Goal: Register for event/course

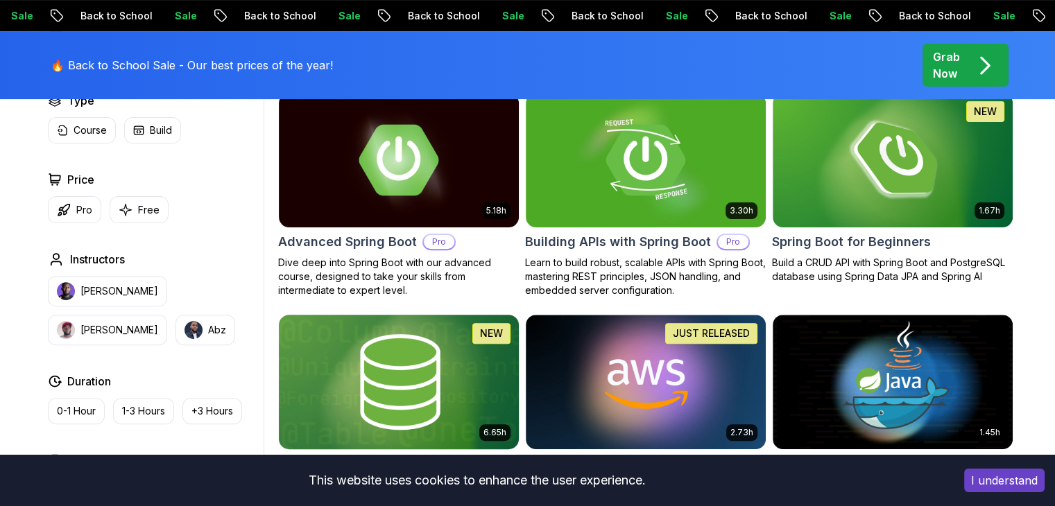
scroll to position [416, 0]
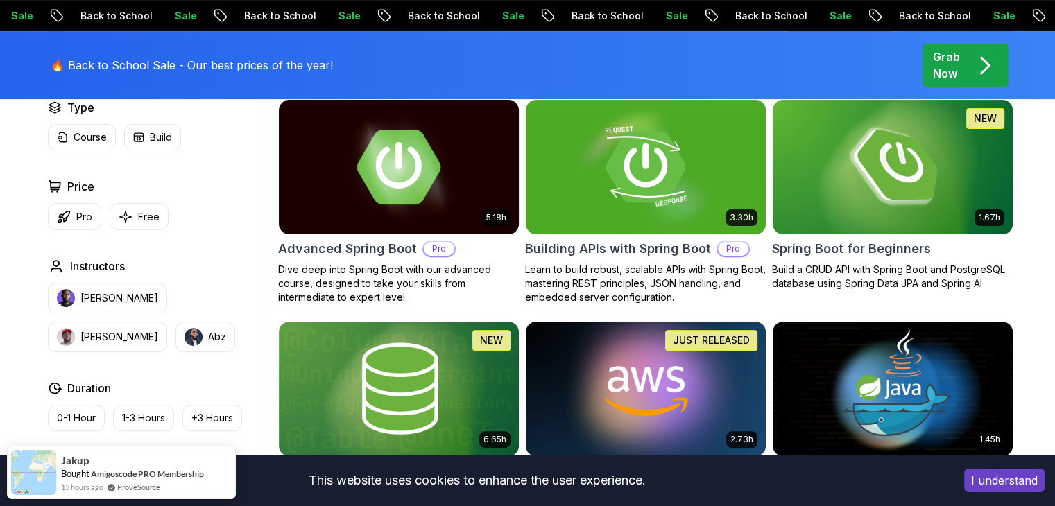
click at [408, 193] on img at bounding box center [399, 166] width 252 height 141
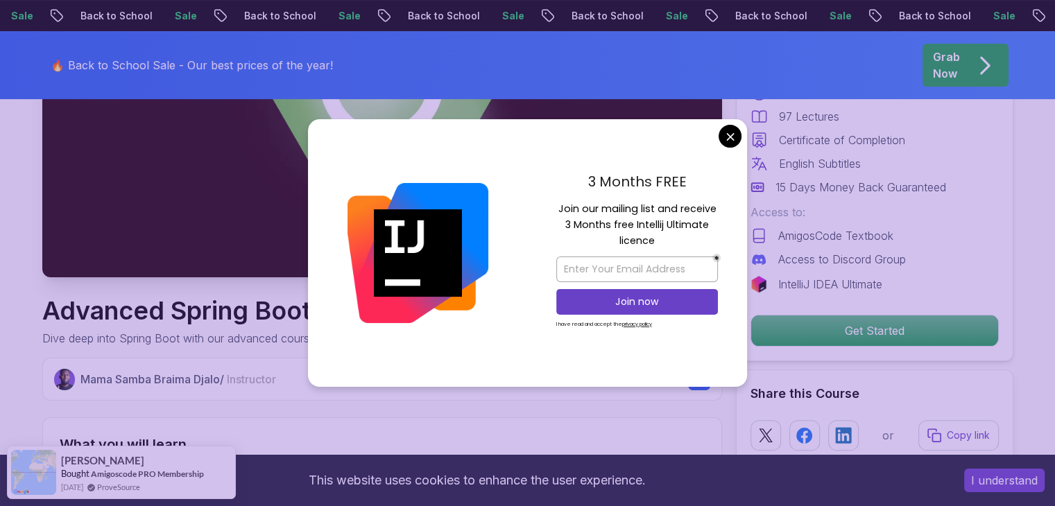
scroll to position [278, 0]
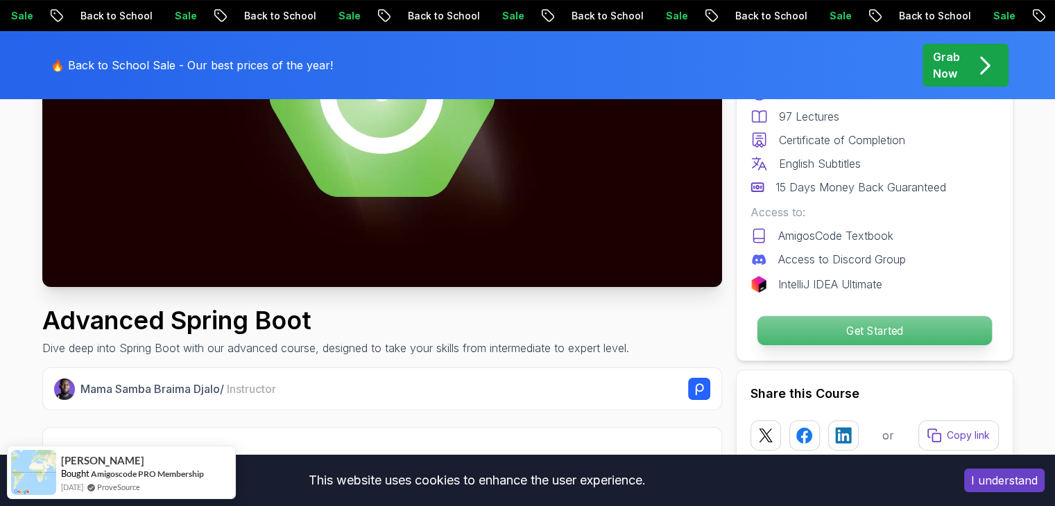
click at [791, 319] on p "Get Started" at bounding box center [874, 330] width 235 height 29
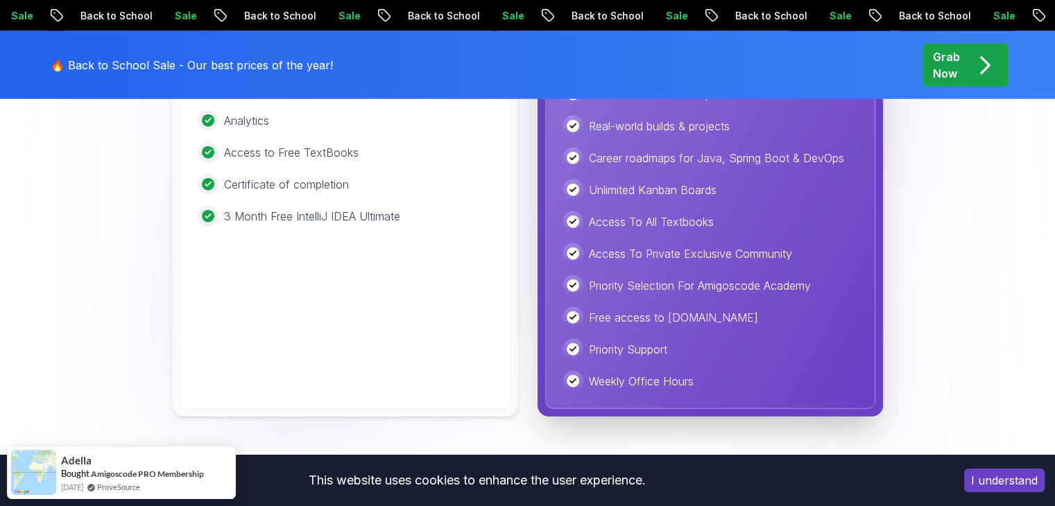
scroll to position [3509, 0]
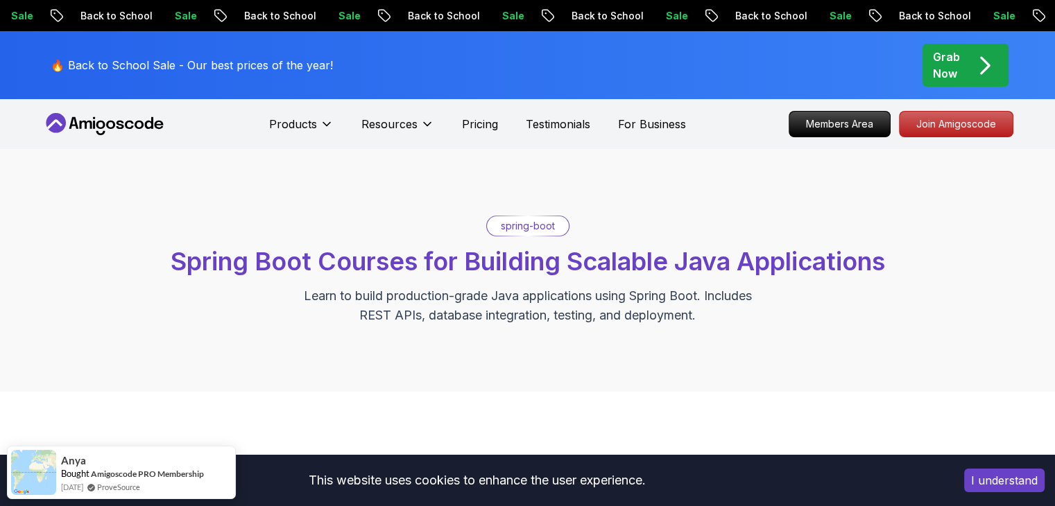
scroll to position [69, 0]
click at [965, 72] on div "Grab Now" at bounding box center [965, 65] width 65 height 33
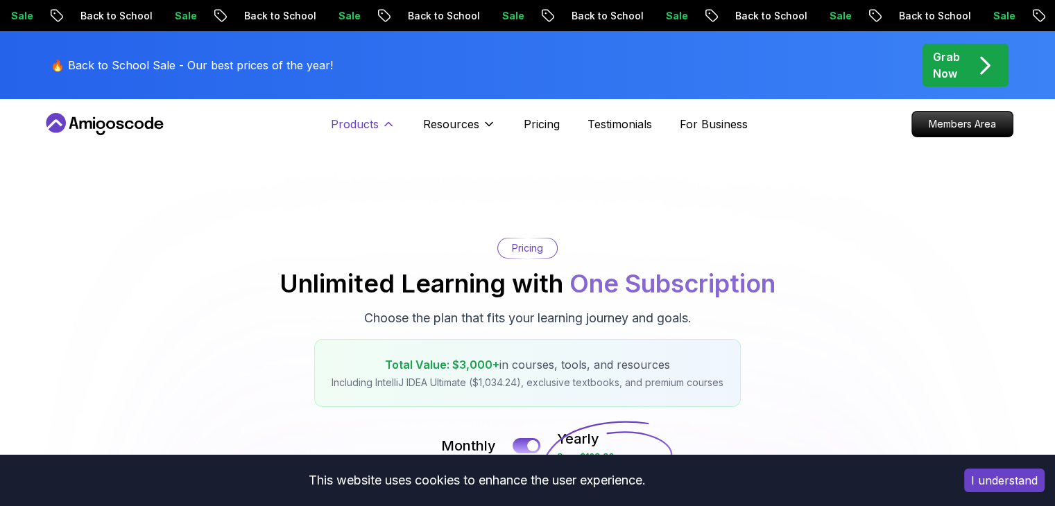
click at [368, 123] on p "Products" at bounding box center [355, 124] width 48 height 17
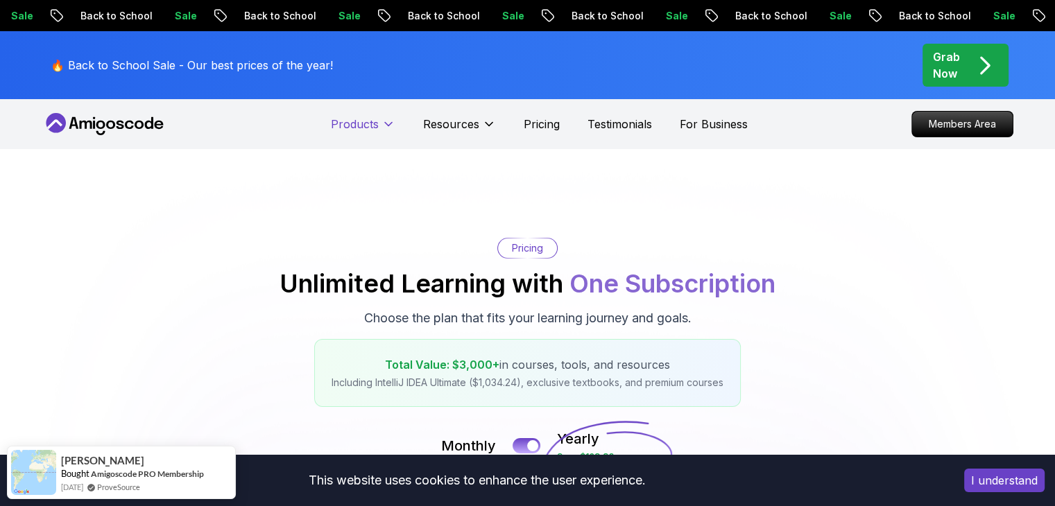
click at [368, 123] on p "Products" at bounding box center [355, 124] width 48 height 17
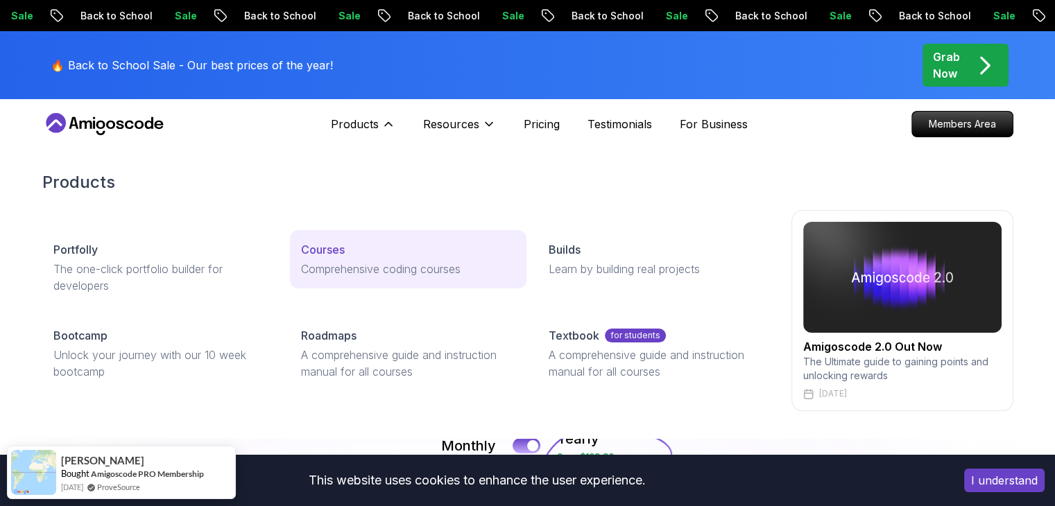
click at [320, 238] on link "Courses Comprehensive coding courses" at bounding box center [408, 259] width 237 height 58
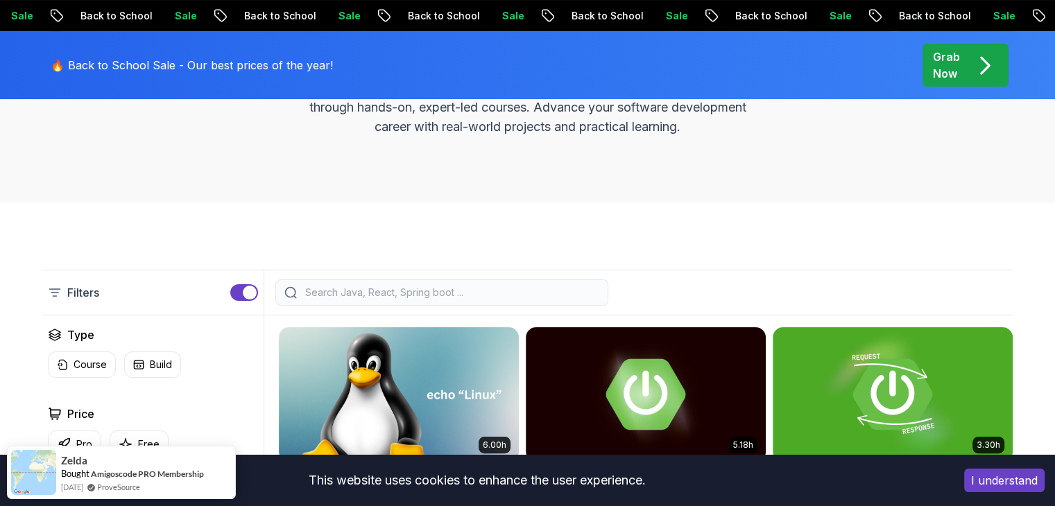
scroll to position [347, 0]
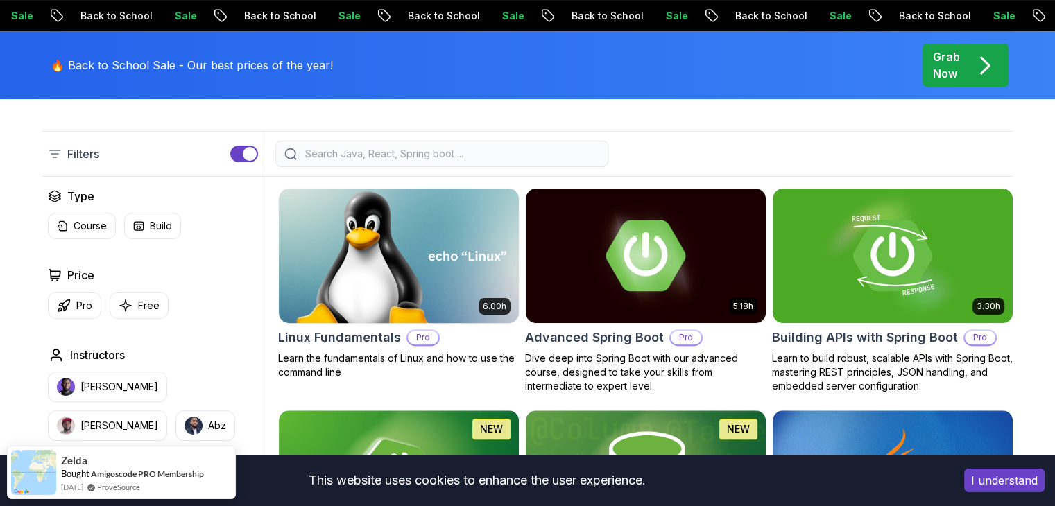
click at [401, 284] on img at bounding box center [399, 255] width 252 height 141
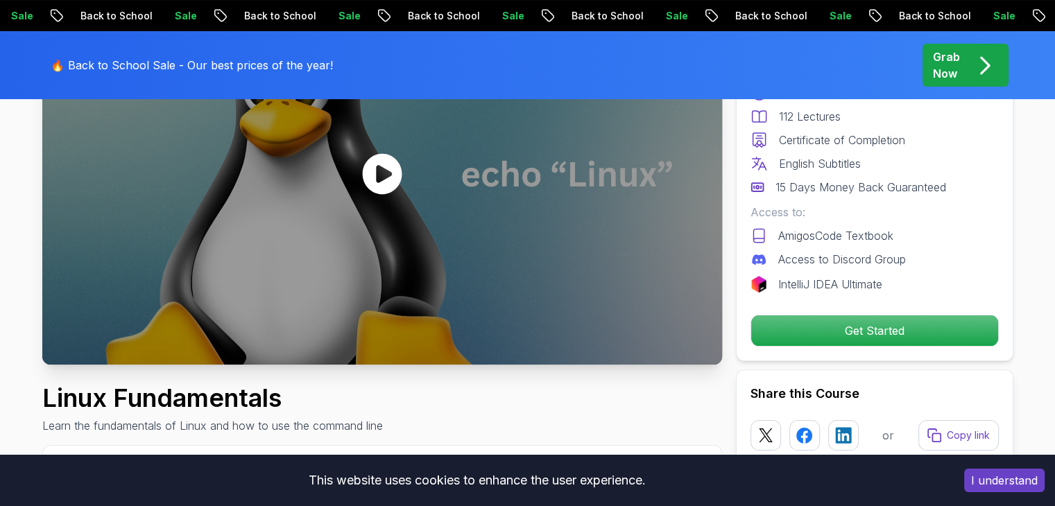
scroll to position [208, 0]
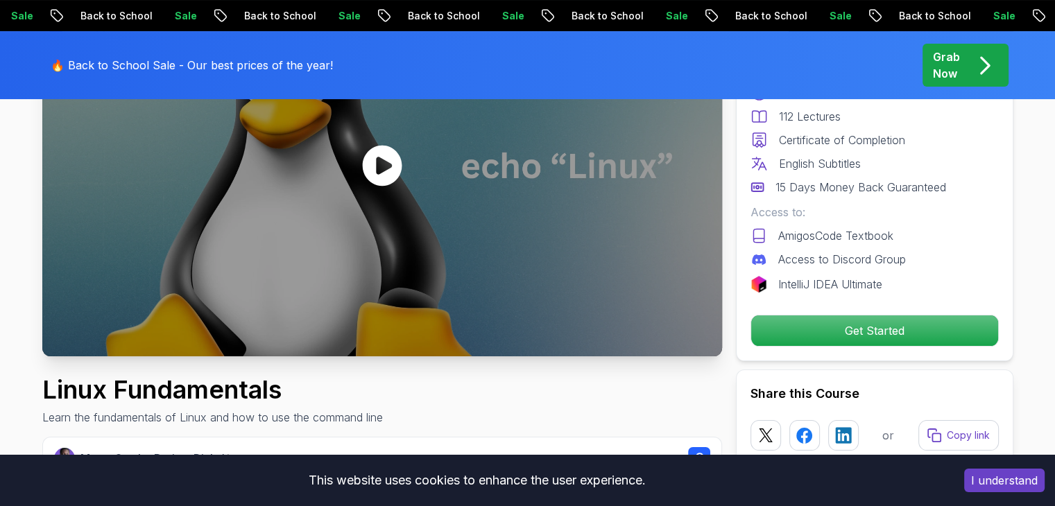
click at [377, 167] on icon at bounding box center [382, 166] width 42 height 42
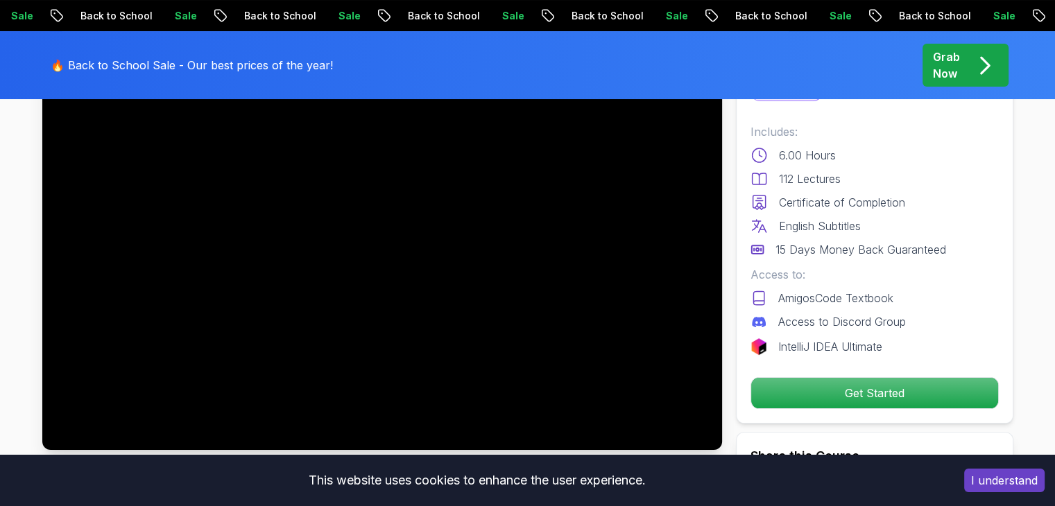
scroll to position [139, 0]
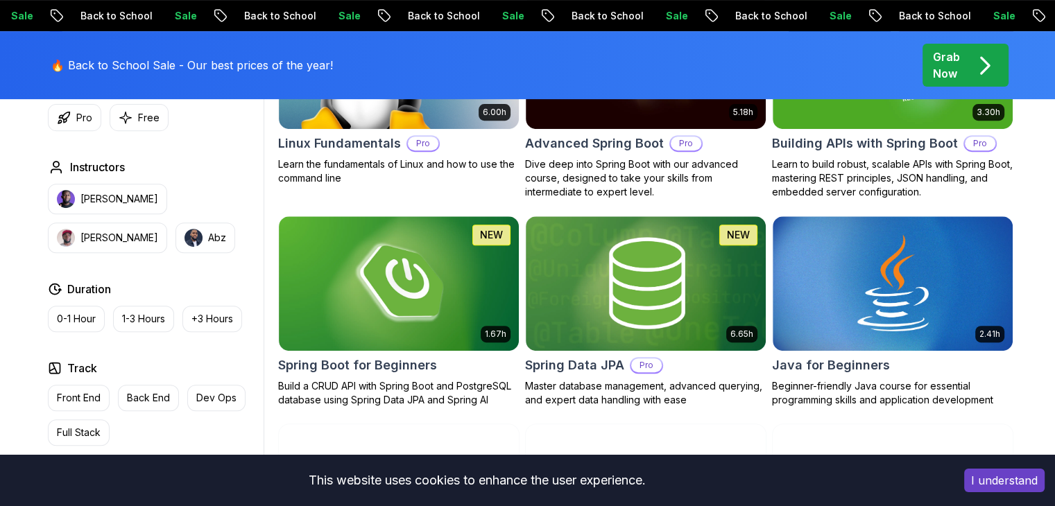
scroll to position [694, 0]
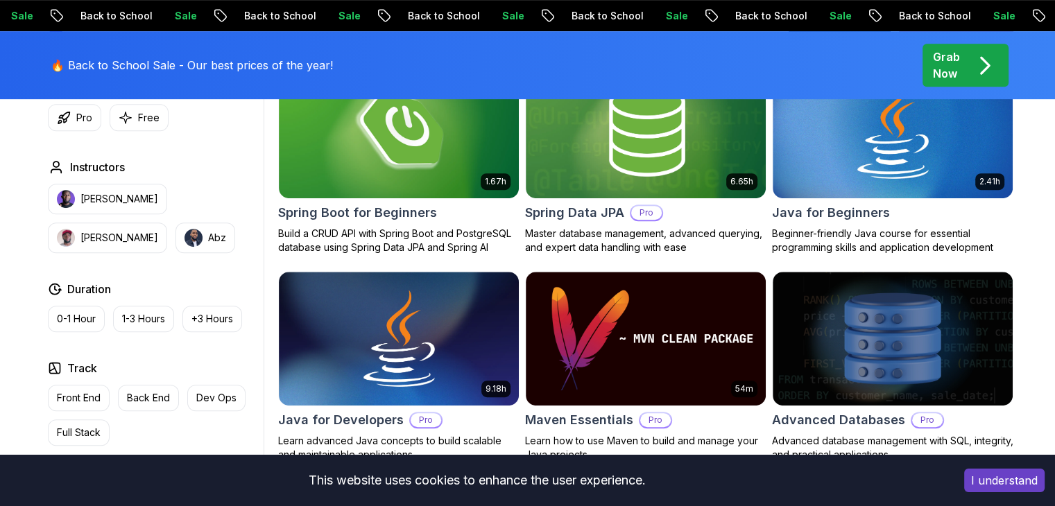
click at [89, 425] on button "Full Stack" at bounding box center [79, 433] width 62 height 26
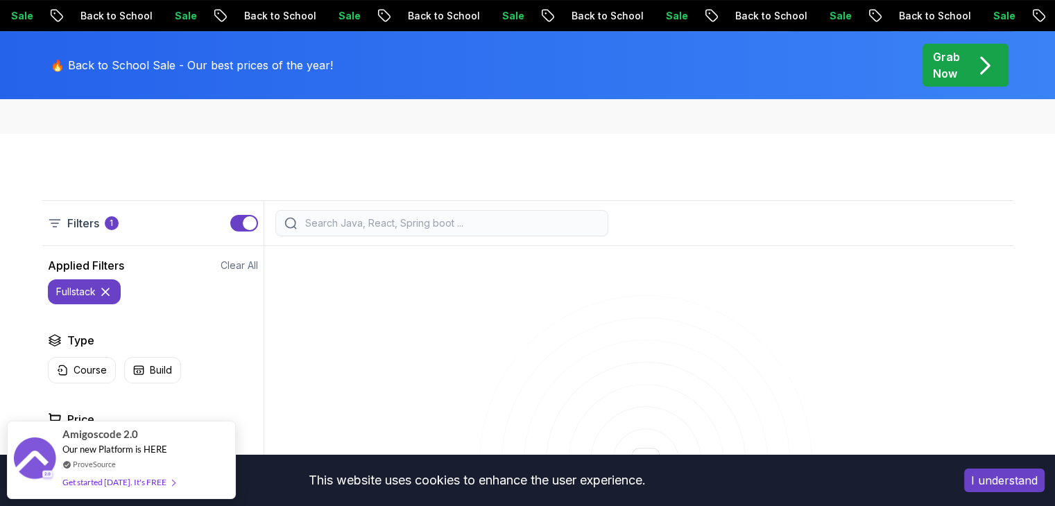
scroll to position [347, 0]
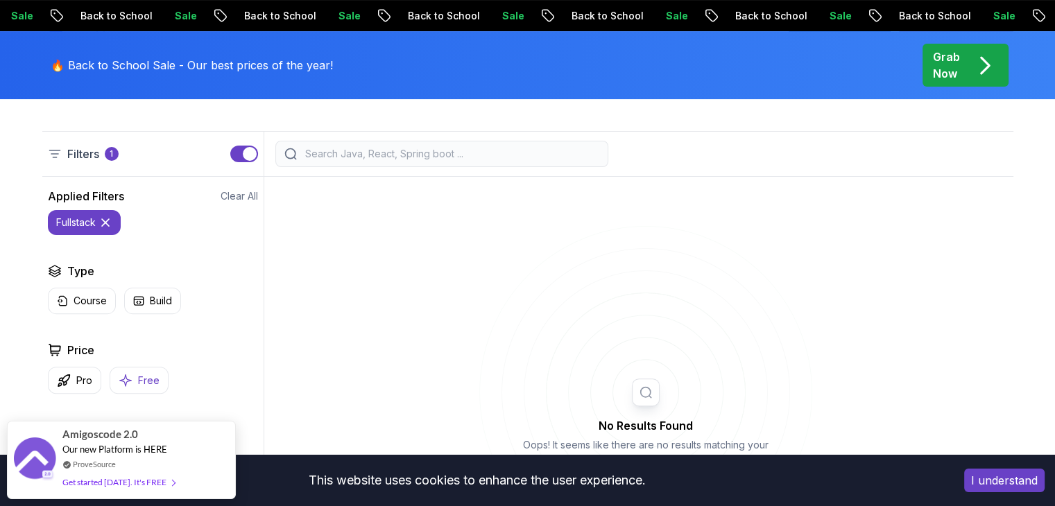
click at [128, 371] on button "Free" at bounding box center [139, 380] width 59 height 27
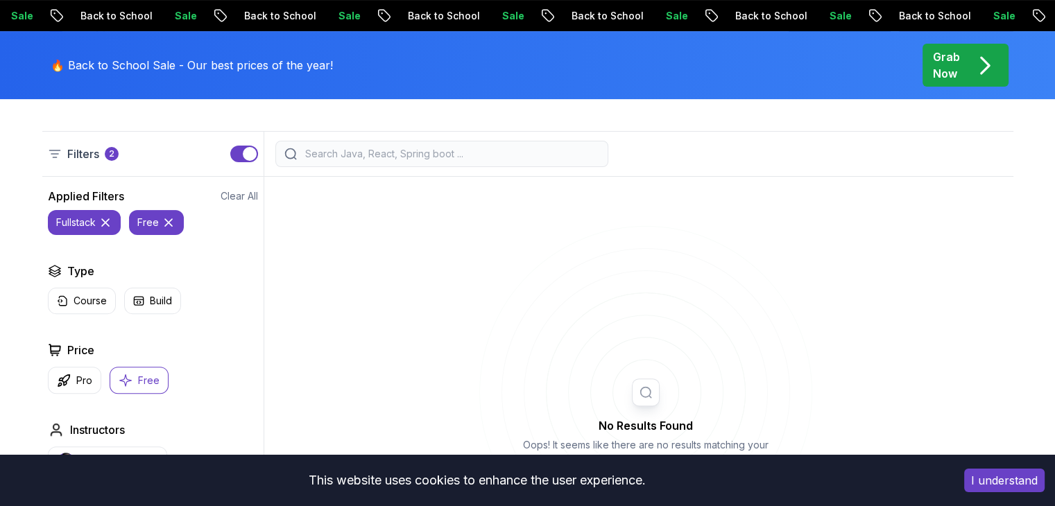
click at [104, 225] on icon at bounding box center [106, 223] width 14 height 14
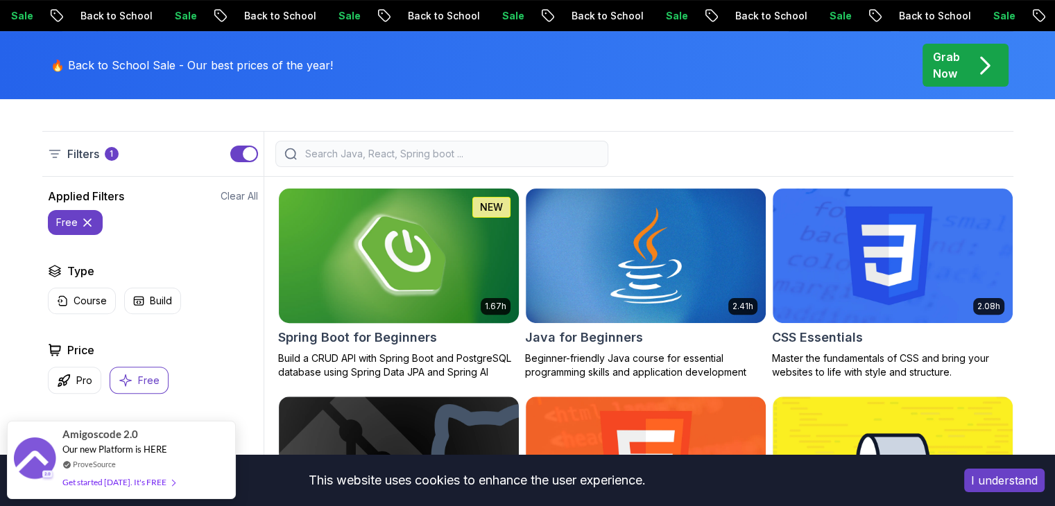
click at [433, 284] on img at bounding box center [399, 255] width 252 height 141
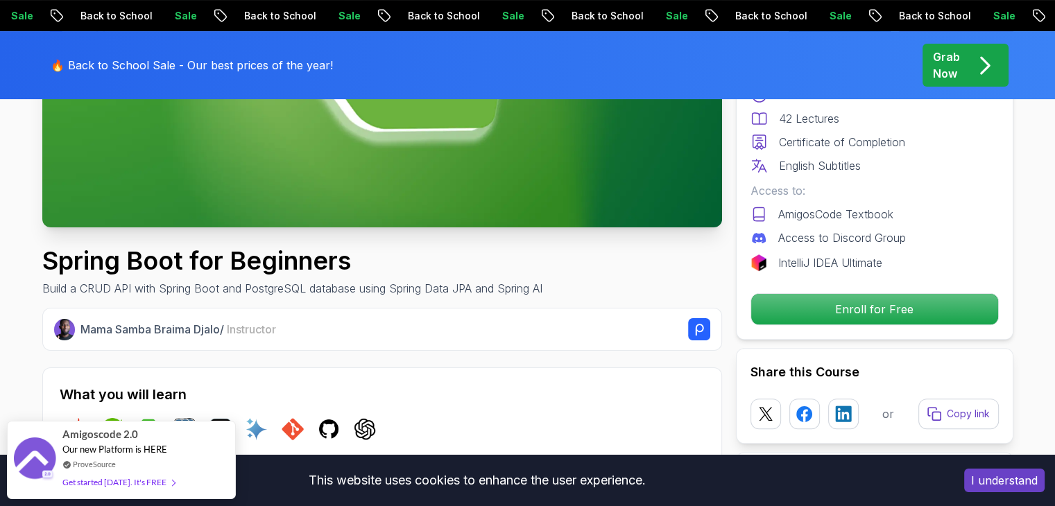
scroll to position [278, 0]
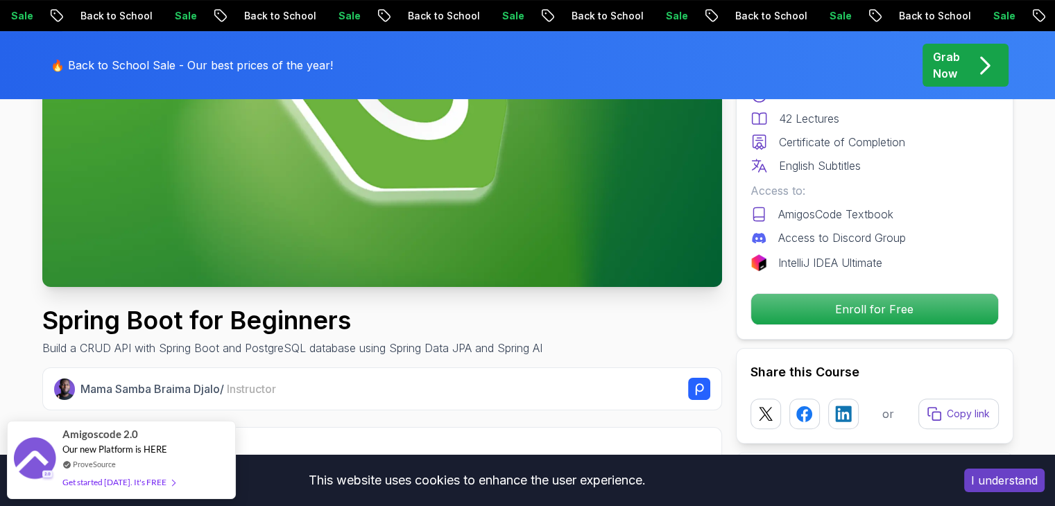
click at [450, 215] on img at bounding box center [382, 96] width 680 height 382
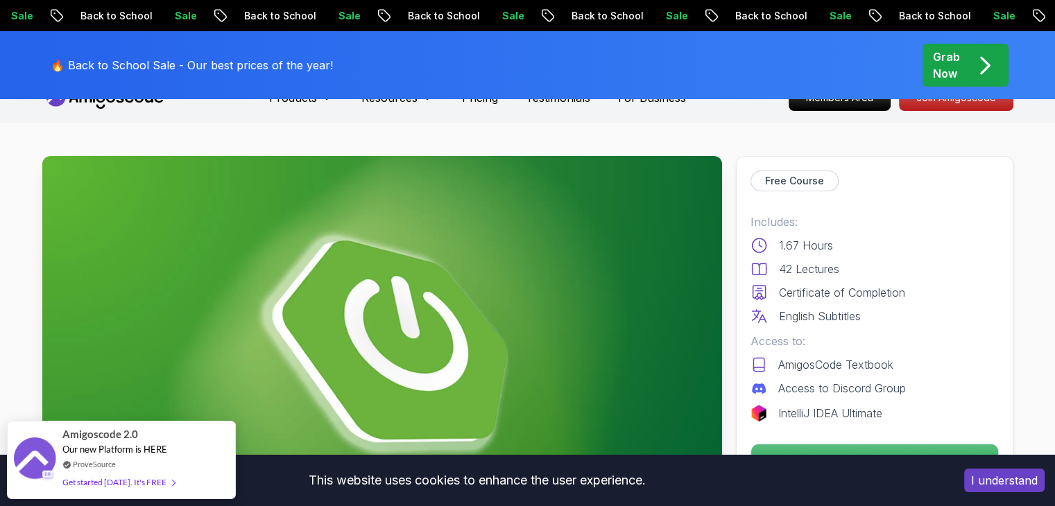
scroll to position [0, 0]
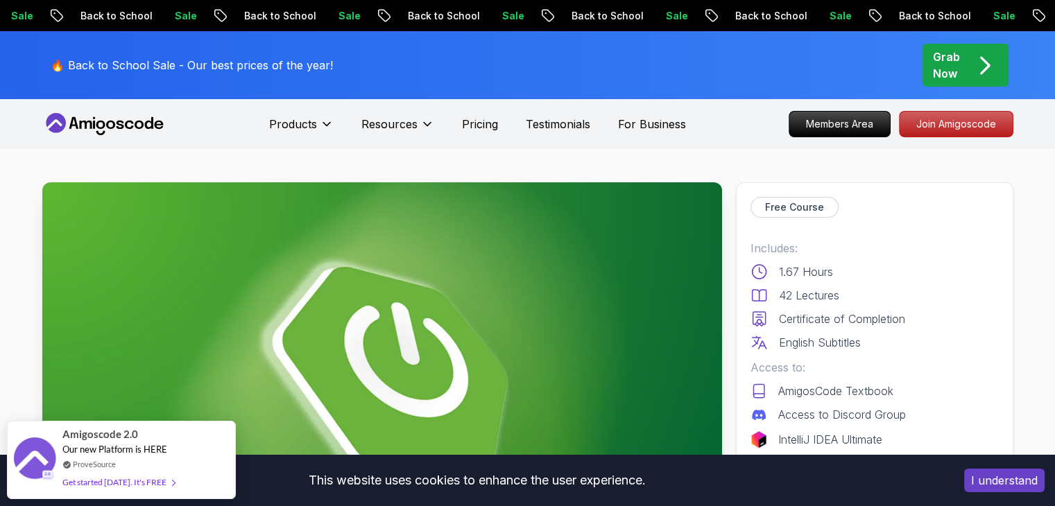
click at [784, 206] on p "Free Course" at bounding box center [794, 208] width 59 height 14
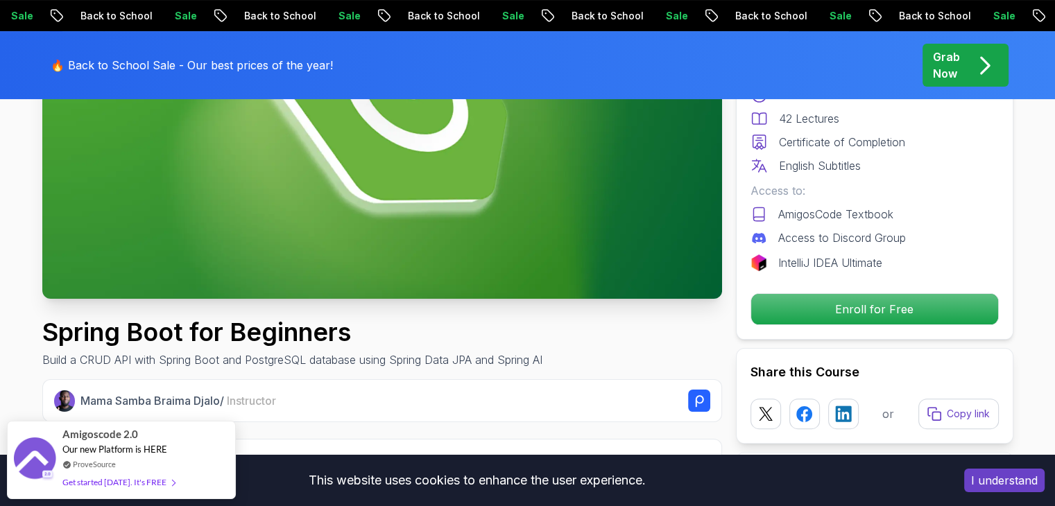
scroll to position [278, 0]
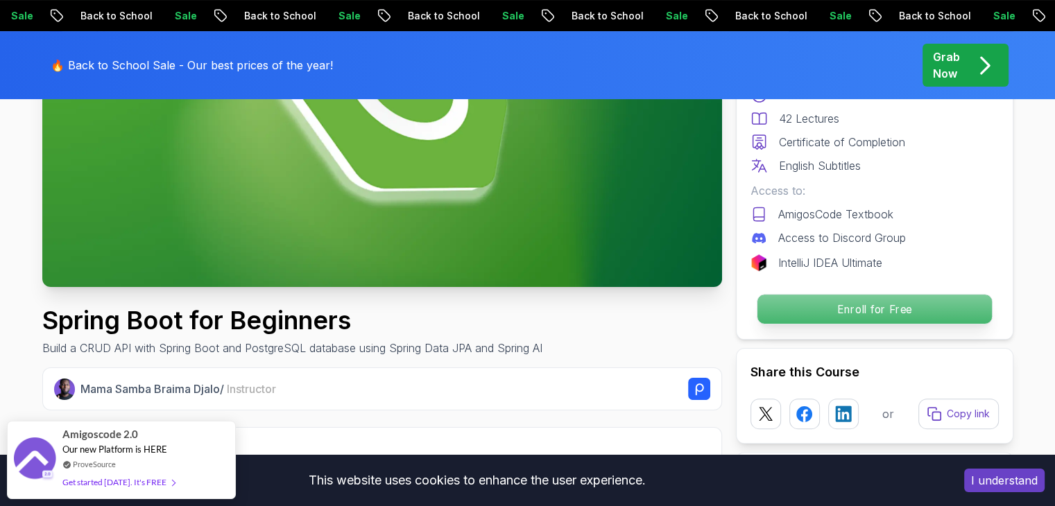
click at [856, 307] on p "Enroll for Free" at bounding box center [874, 309] width 235 height 29
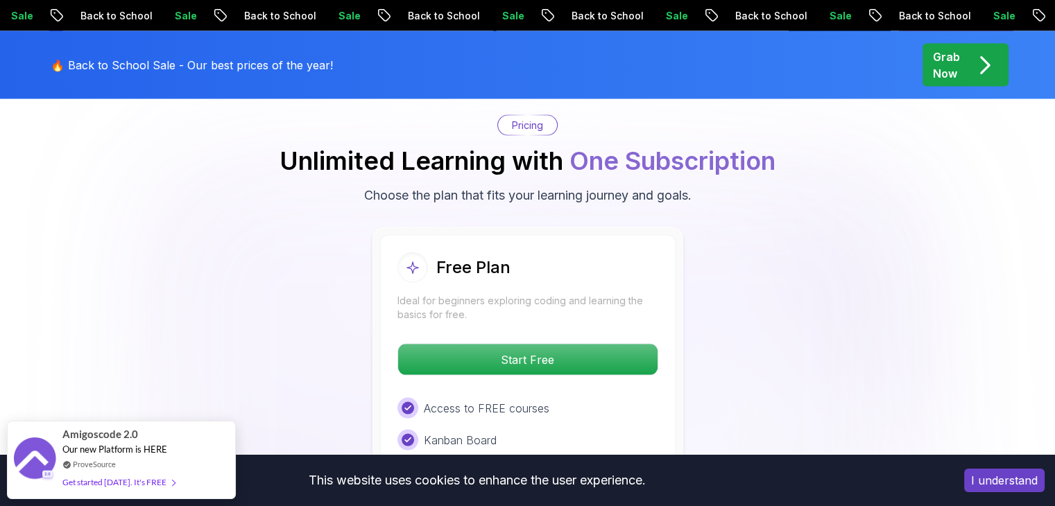
scroll to position [2820, 0]
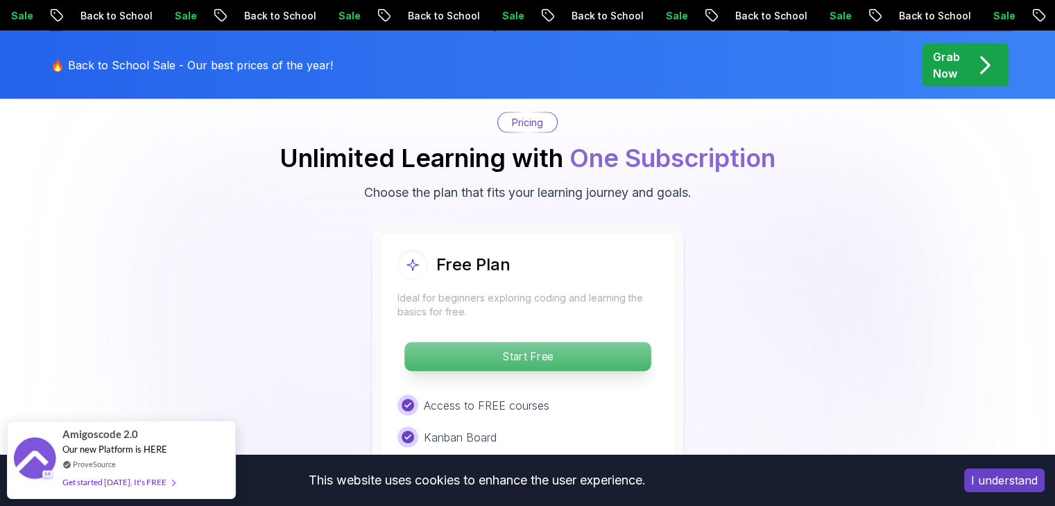
click at [537, 343] on p "Start Free" at bounding box center [528, 357] width 246 height 29
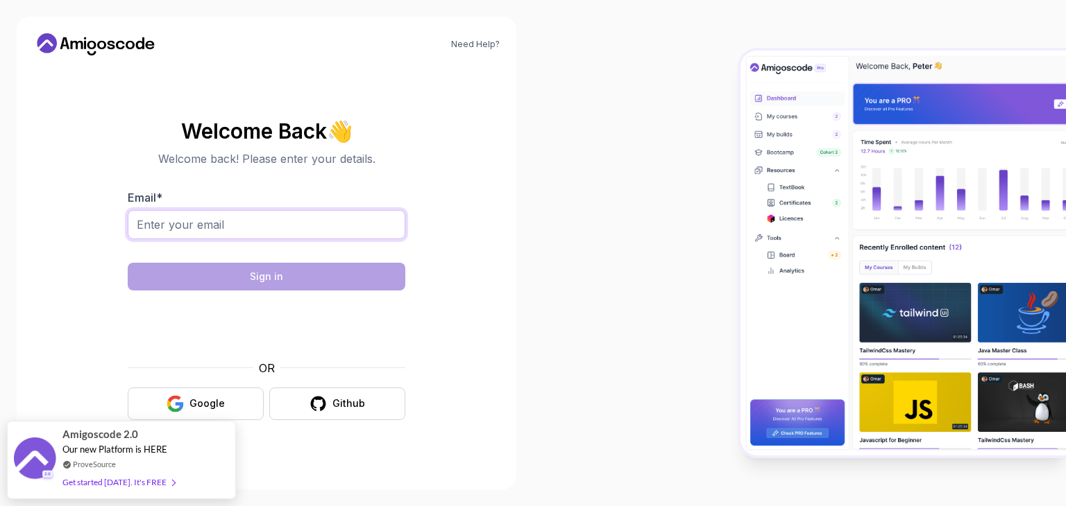
click at [288, 221] on input "Email *" at bounding box center [267, 224] width 278 height 29
type input "[EMAIL_ADDRESS][DOMAIN_NAME]"
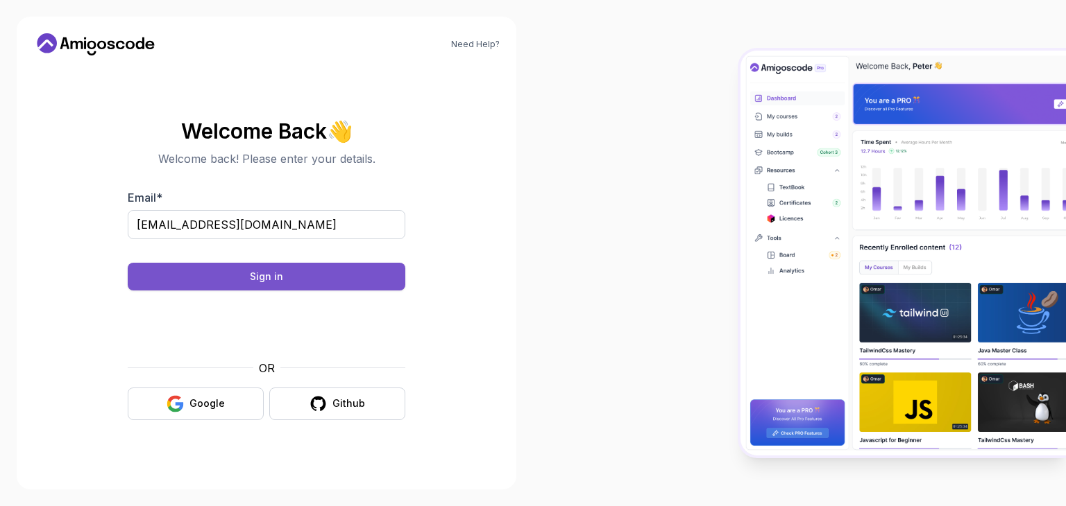
click at [255, 284] on button "Sign in" at bounding box center [267, 277] width 278 height 28
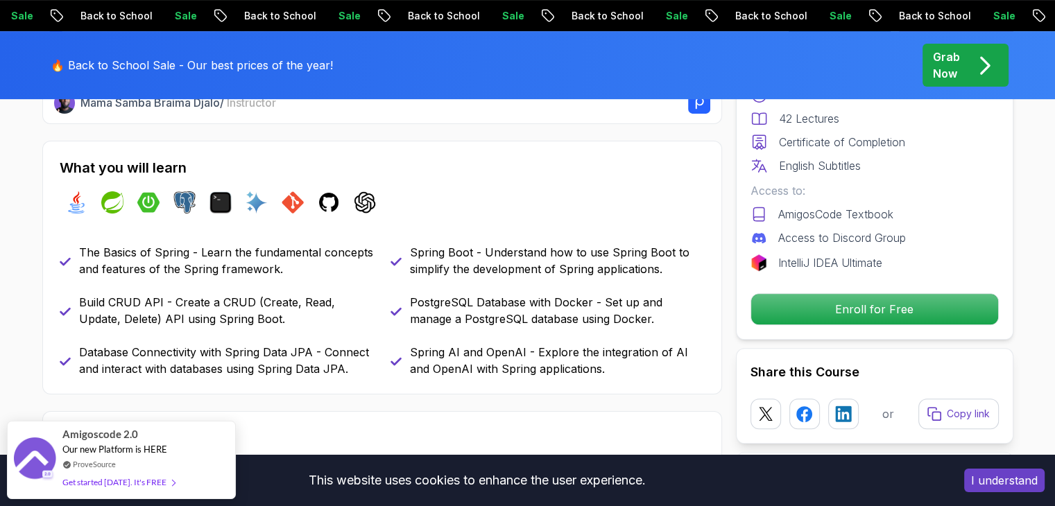
scroll to position [902, 0]
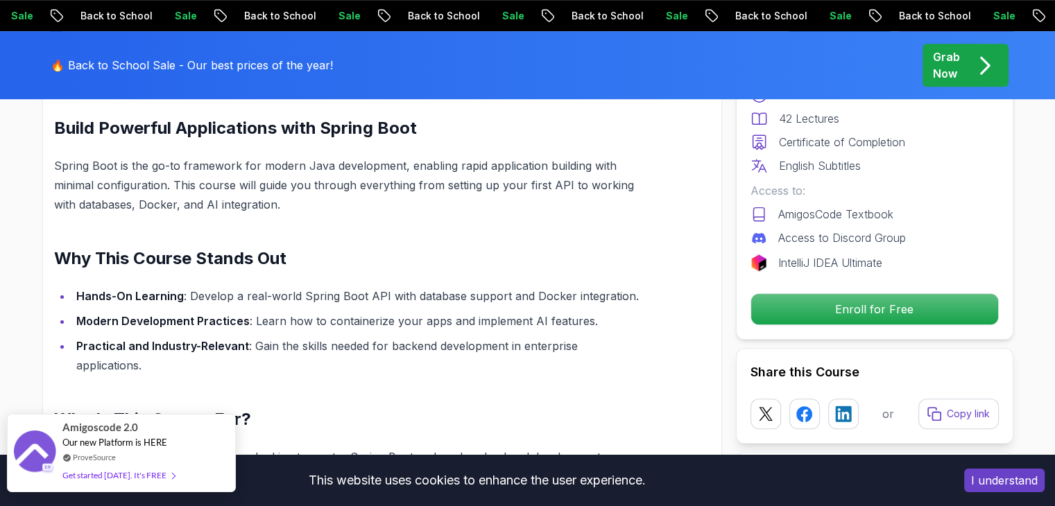
click at [144, 472] on div "Get started [DATE]. It's FREE" at bounding box center [118, 476] width 112 height 16
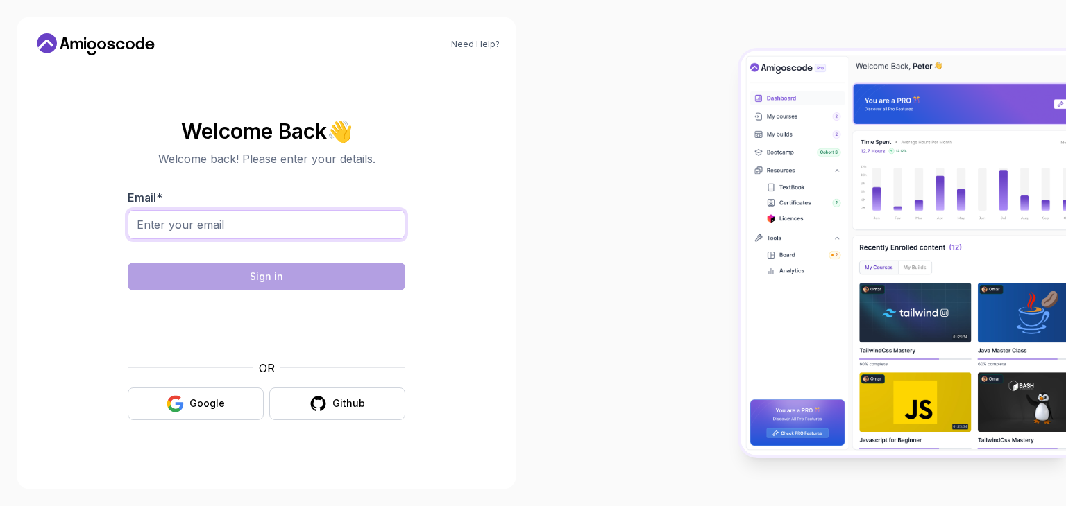
click at [255, 221] on input "Email *" at bounding box center [267, 224] width 278 height 29
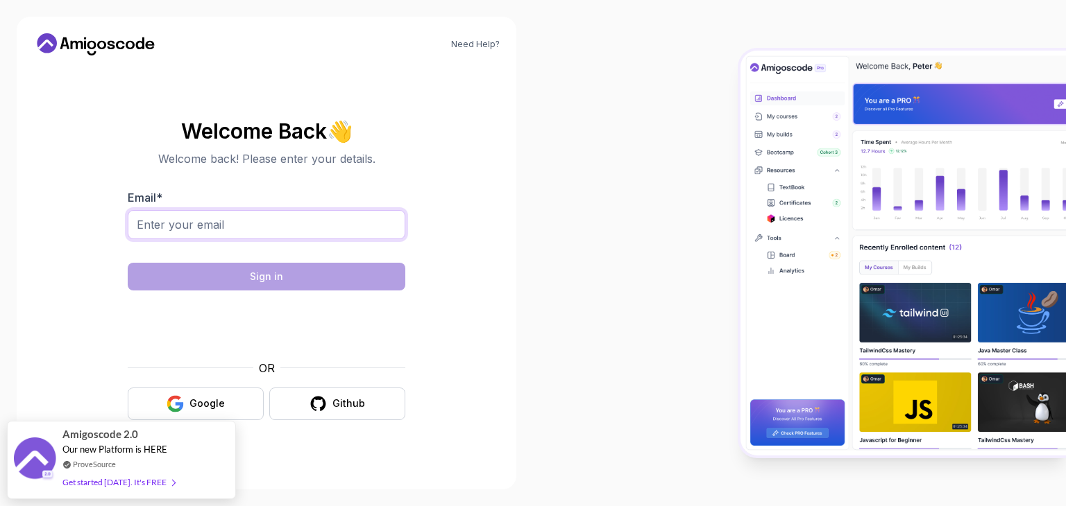
type input "nagulapatibajibabu@gmail.com"
click at [217, 406] on div "Google" at bounding box center [206, 404] width 35 height 14
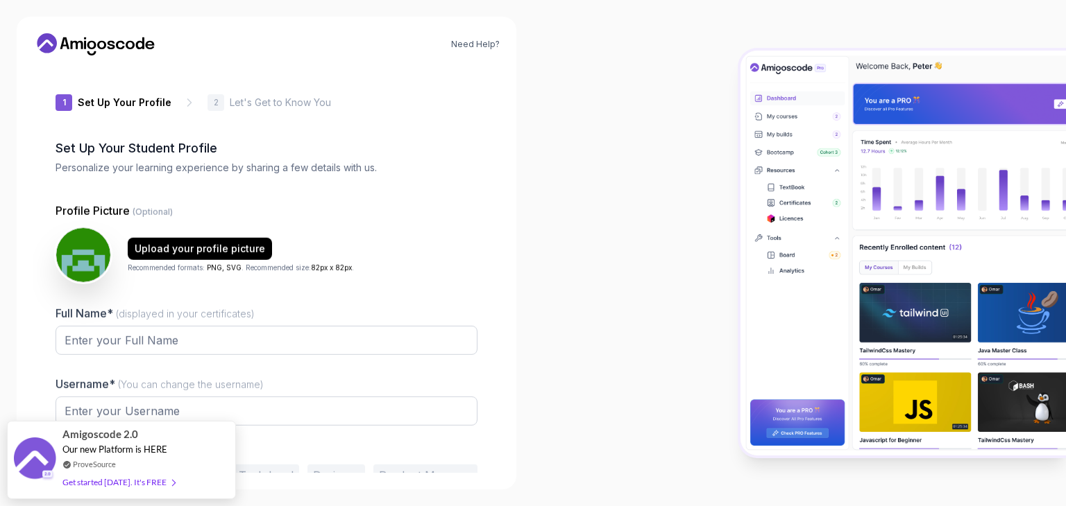
type input "nobleeagle6877f"
click at [278, 339] on input "Full Name* (displayed in your certificates)" at bounding box center [267, 340] width 422 height 29
type input "[PERSON_NAME]"
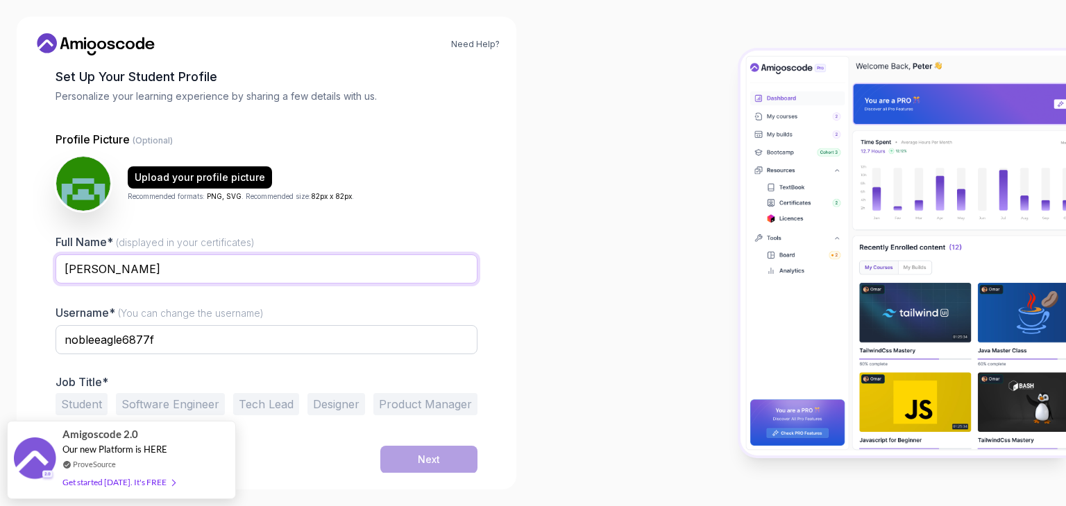
scroll to position [72, 0]
click at [180, 339] on input "nobleeagle6877f" at bounding box center [267, 339] width 422 height 29
drag, startPoint x: 194, startPoint y: 342, endPoint x: 51, endPoint y: 351, distance: 143.2
click at [51, 351] on div "1 Set Up Your Profile 1 Set Up Your Profile 2 Let's Get to Know You Set Up Your…" at bounding box center [266, 197] width 466 height 407
click at [228, 345] on input "text" at bounding box center [267, 339] width 422 height 29
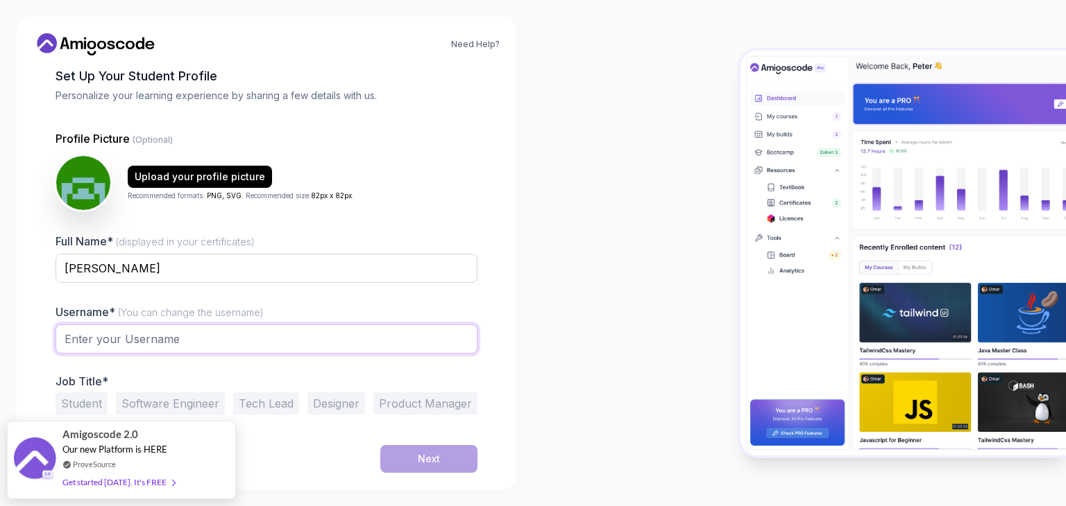
type input "NagulapatiBajiBabu"
click at [89, 409] on button "Student" at bounding box center [82, 404] width 52 height 22
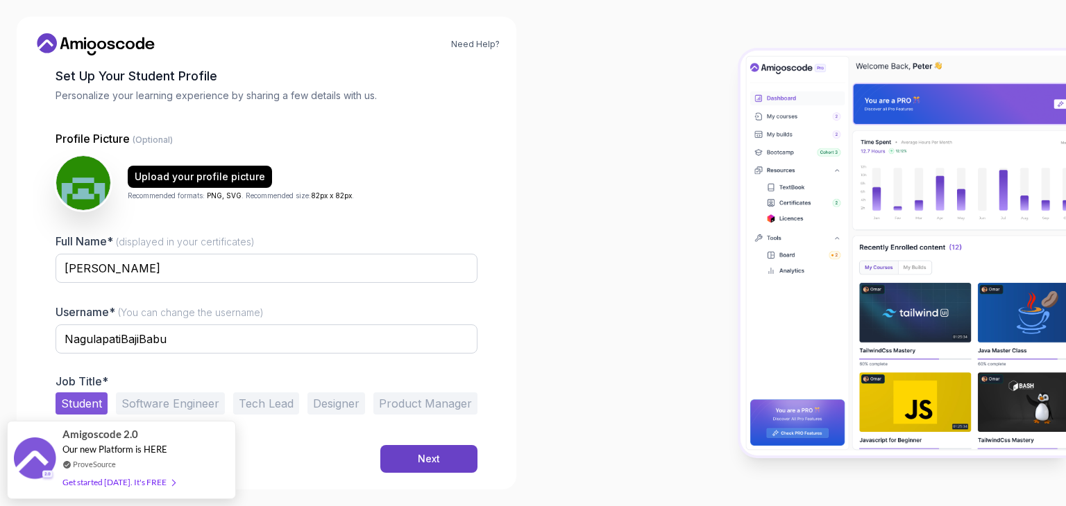
click at [198, 400] on button "Software Engineer" at bounding box center [170, 404] width 109 height 22
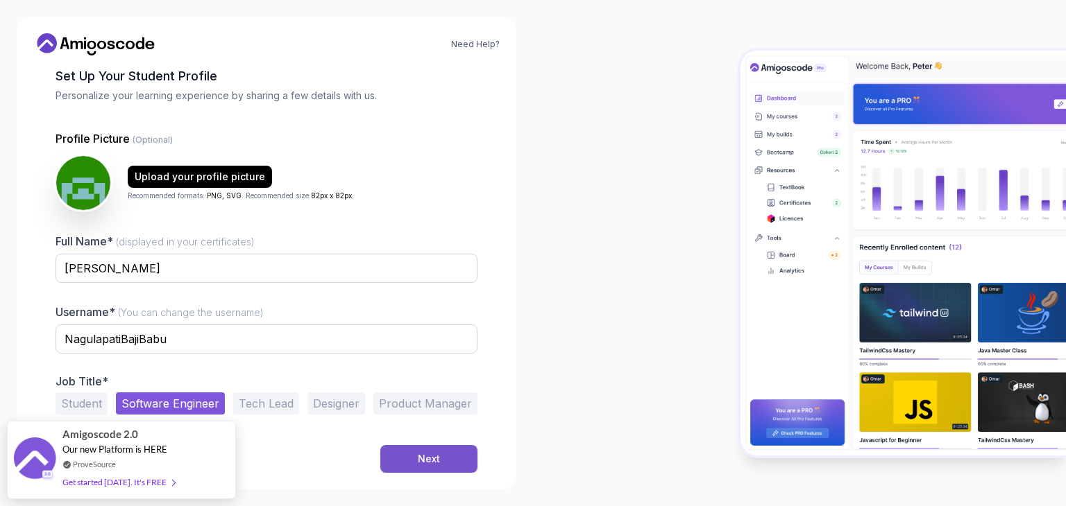
click at [408, 452] on button "Next" at bounding box center [428, 459] width 97 height 28
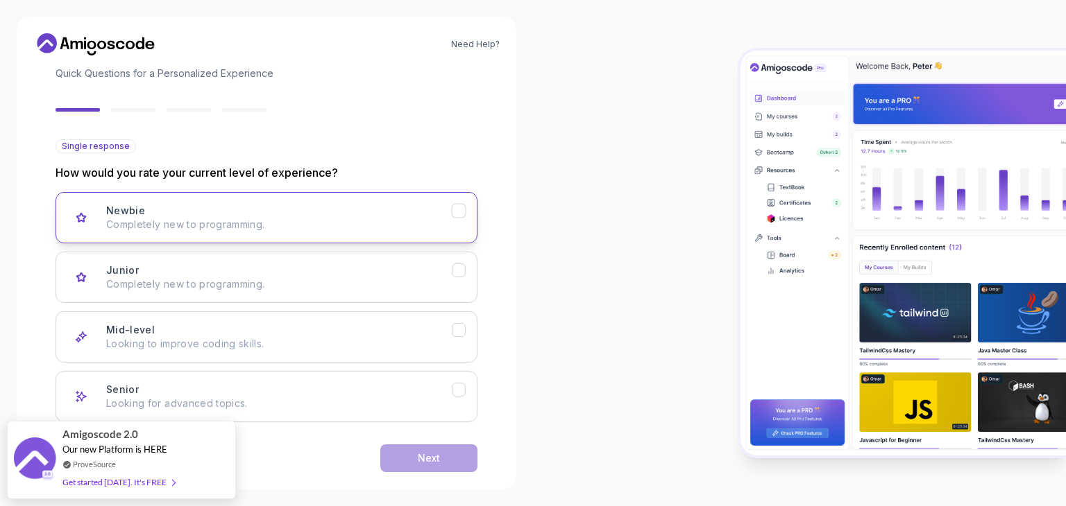
scroll to position [114, 0]
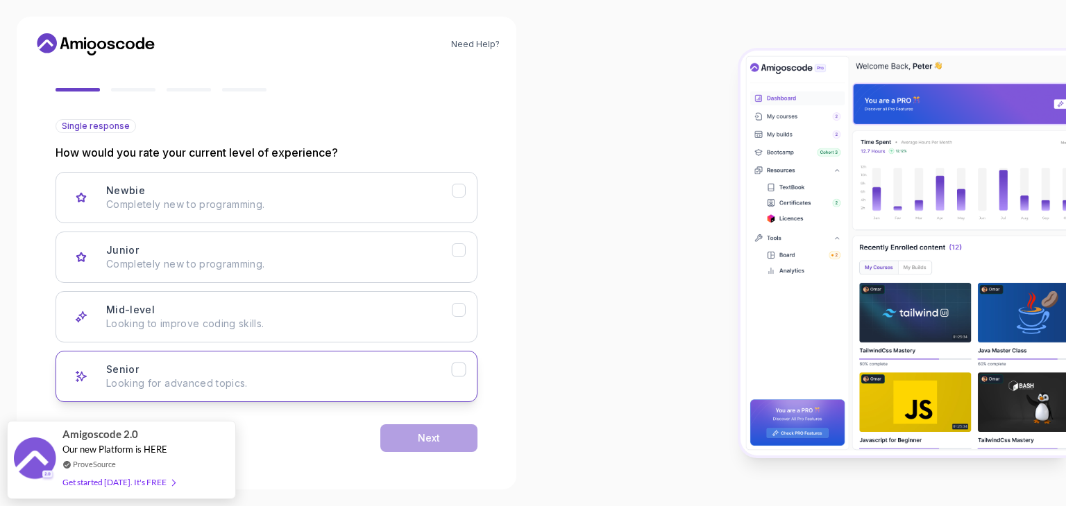
click at [183, 373] on div "Senior Looking for advanced topics." at bounding box center [279, 377] width 346 height 28
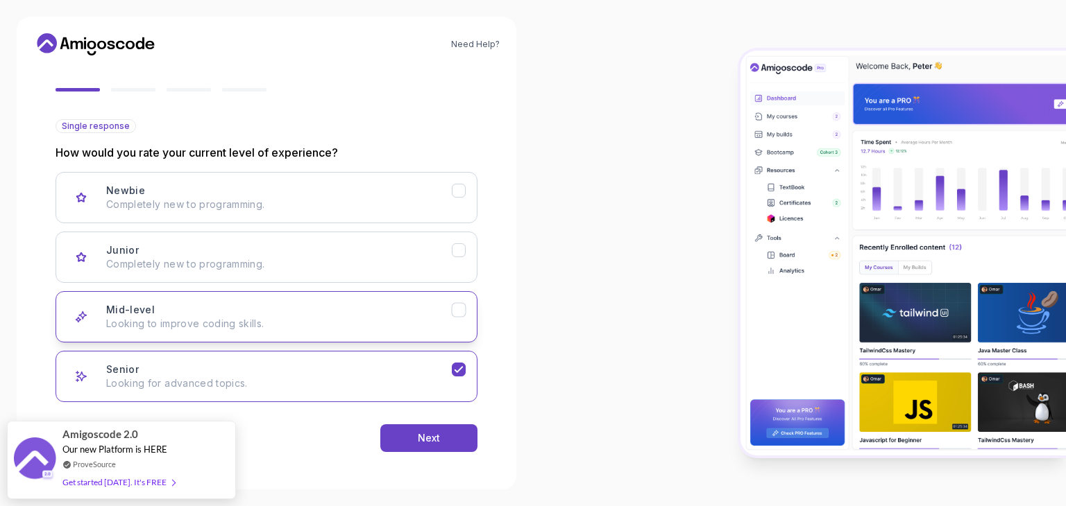
click at [208, 318] on p "Looking to improve coding skills." at bounding box center [279, 324] width 346 height 14
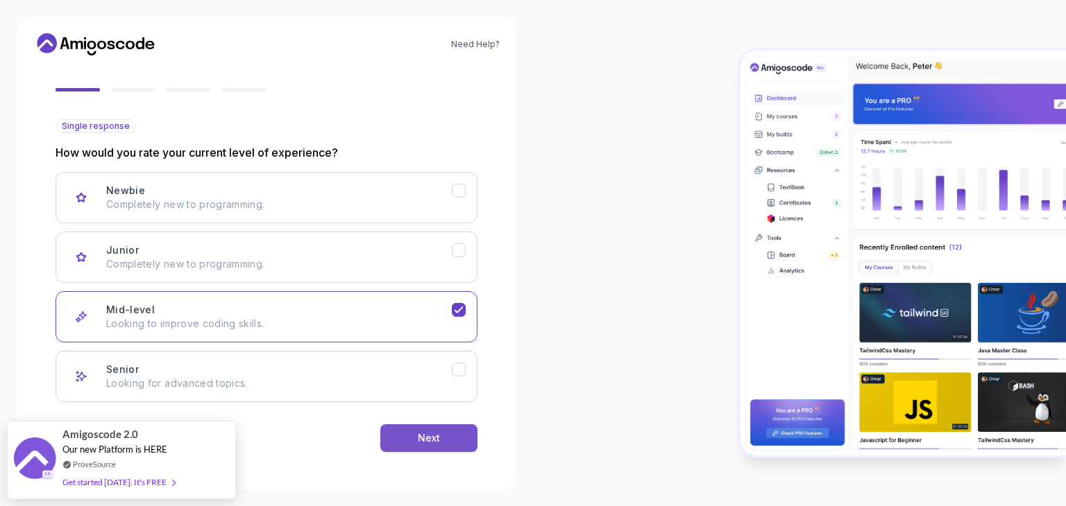
click at [394, 437] on button "Next" at bounding box center [428, 439] width 97 height 28
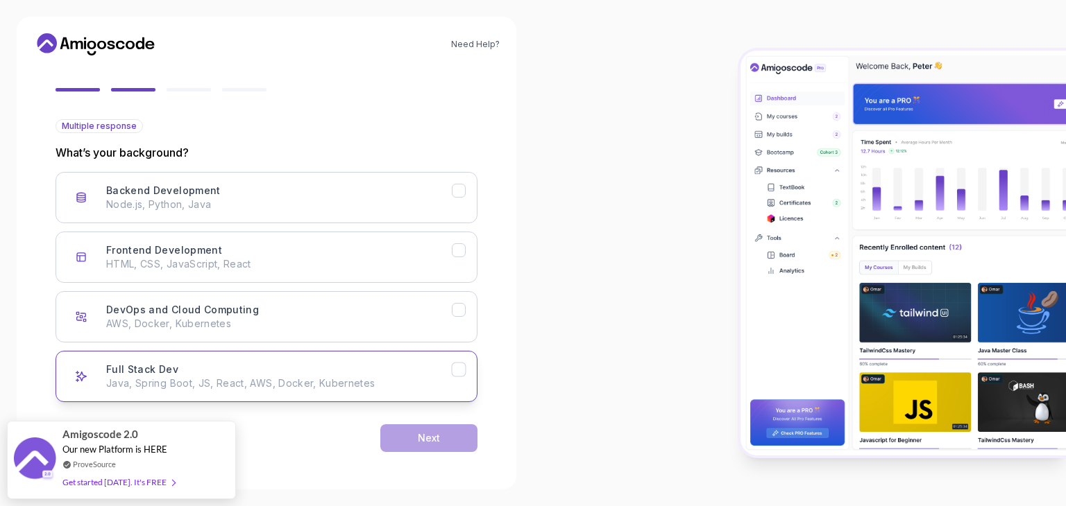
click at [244, 377] on p "Java, Spring Boot, JS, React, AWS, Docker, Kubernetes" at bounding box center [279, 384] width 346 height 14
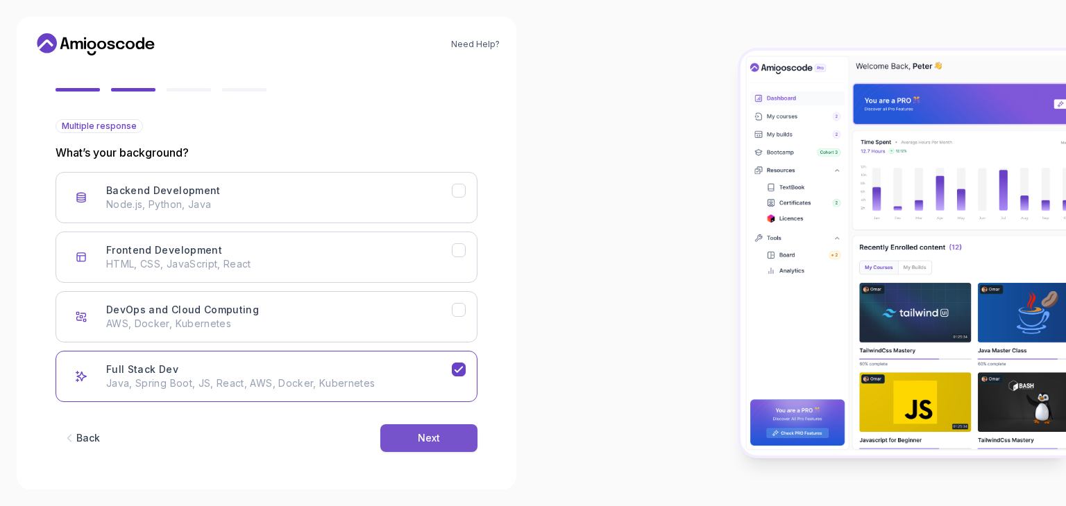
click at [406, 436] on button "Next" at bounding box center [428, 439] width 97 height 28
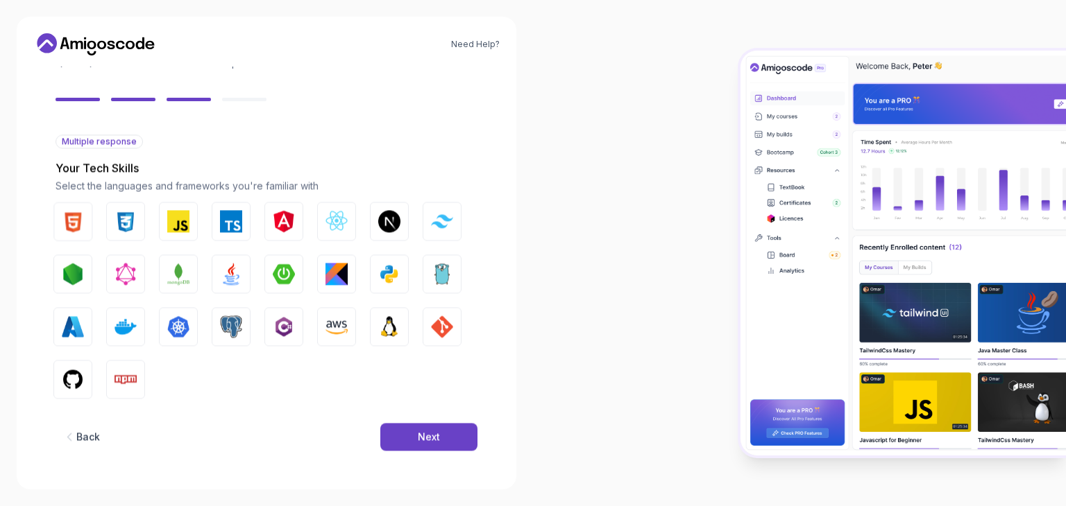
scroll to position [99, 0]
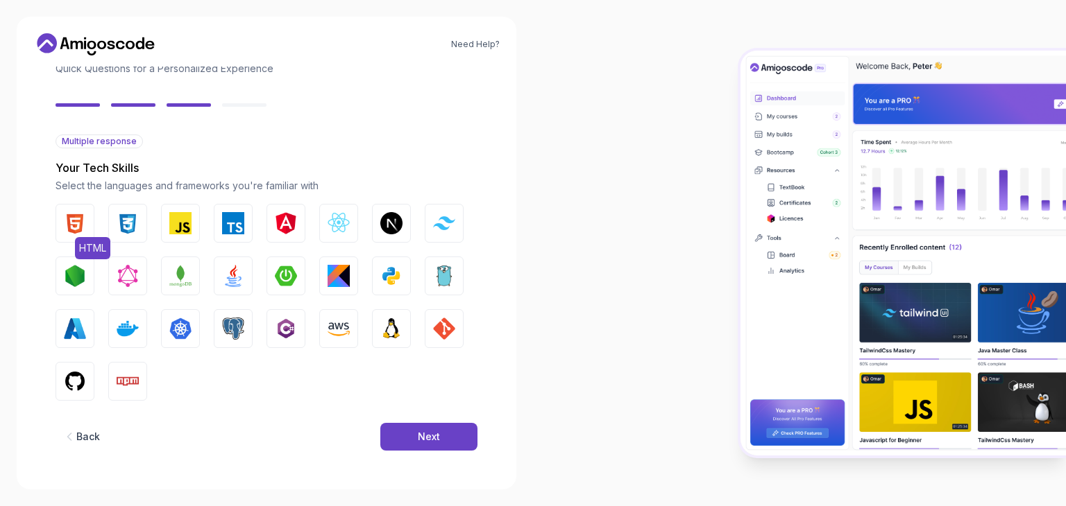
click at [78, 235] on button "HTML" at bounding box center [75, 223] width 39 height 39
click at [123, 232] on img "button" at bounding box center [128, 223] width 22 height 22
click at [173, 230] on img "button" at bounding box center [180, 223] width 22 height 22
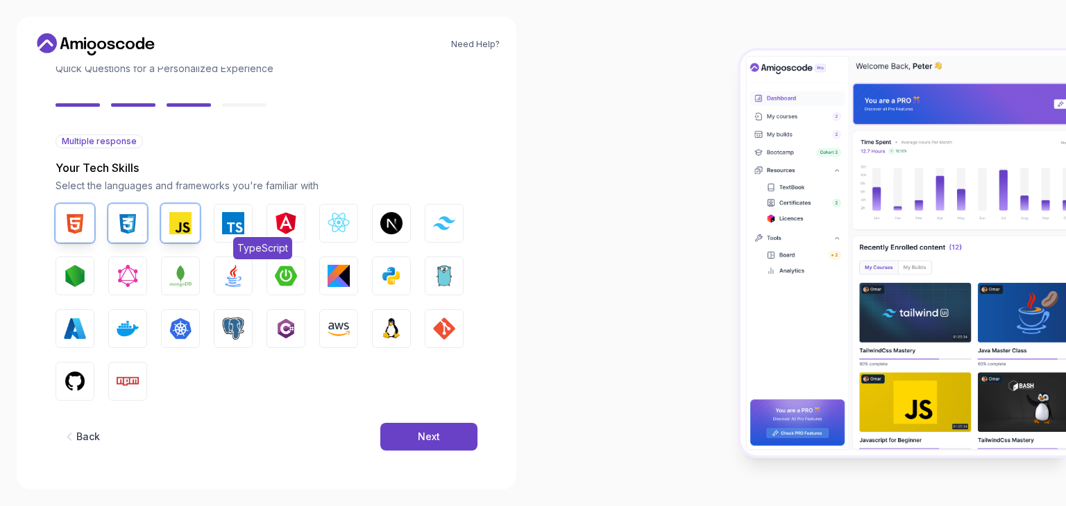
click at [223, 229] on img "button" at bounding box center [233, 223] width 22 height 22
click at [235, 235] on button "TypeScript" at bounding box center [233, 223] width 39 height 39
click at [223, 278] on img "button" at bounding box center [233, 276] width 22 height 22
click at [266, 281] on div "HTML CSS JavaScript TypeScript Angular React.js Next.js Tailwind CSS Node.js Gr…" at bounding box center [267, 302] width 422 height 197
click at [282, 282] on img "button" at bounding box center [286, 276] width 22 height 22
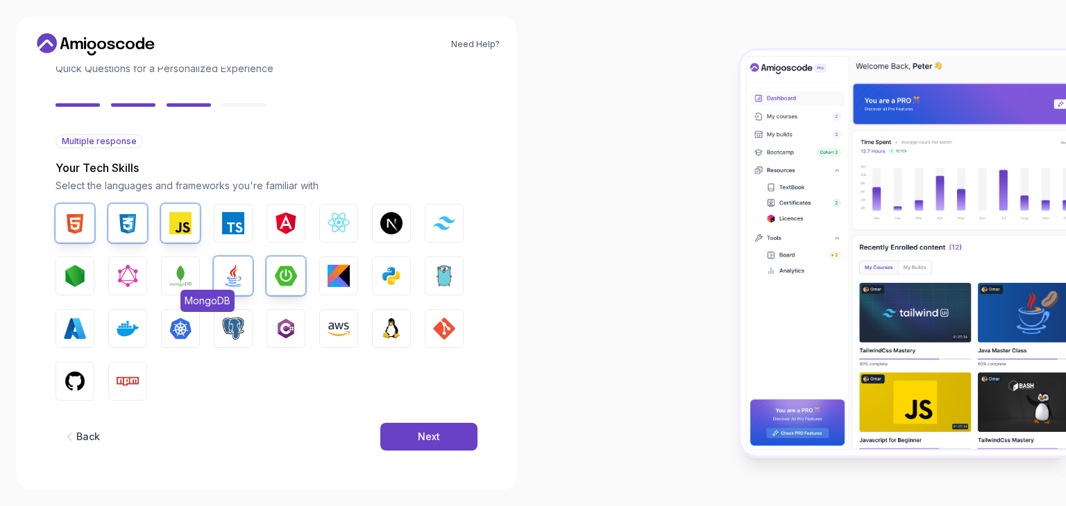
click at [189, 279] on img "button" at bounding box center [180, 276] width 22 height 22
click at [124, 338] on img "button" at bounding box center [128, 329] width 22 height 22
click at [83, 380] on img "button" at bounding box center [75, 382] width 22 height 22
click at [340, 337] on img "button" at bounding box center [338, 329] width 22 height 22
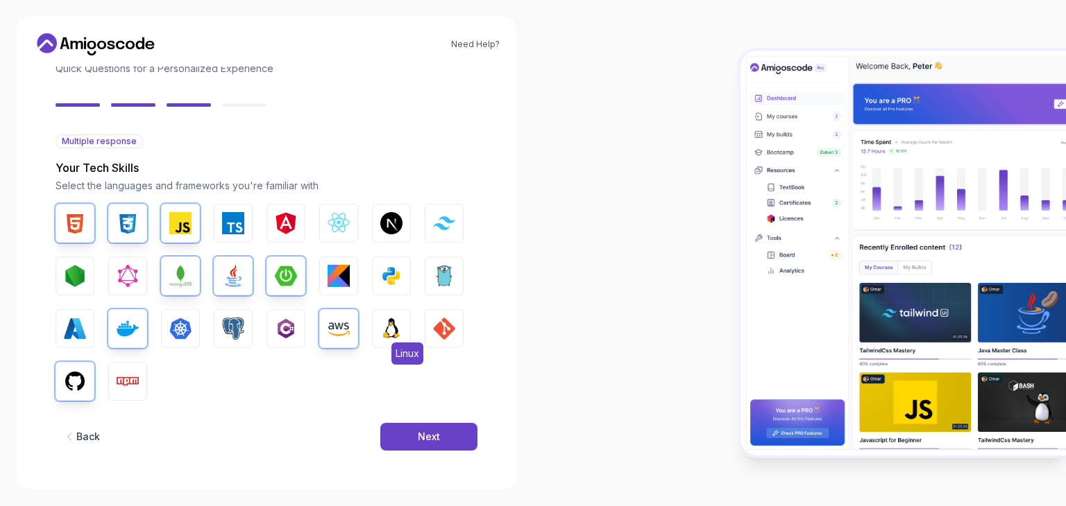
click at [385, 336] on img "button" at bounding box center [391, 329] width 22 height 22
click at [409, 438] on button "Next" at bounding box center [428, 437] width 97 height 28
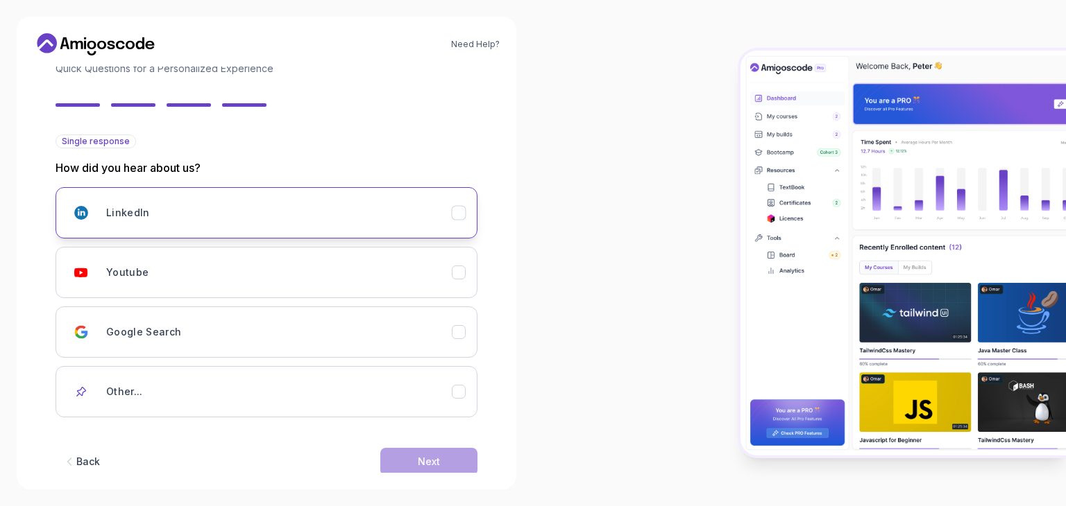
click at [189, 219] on div "LinkedIn" at bounding box center [279, 213] width 346 height 28
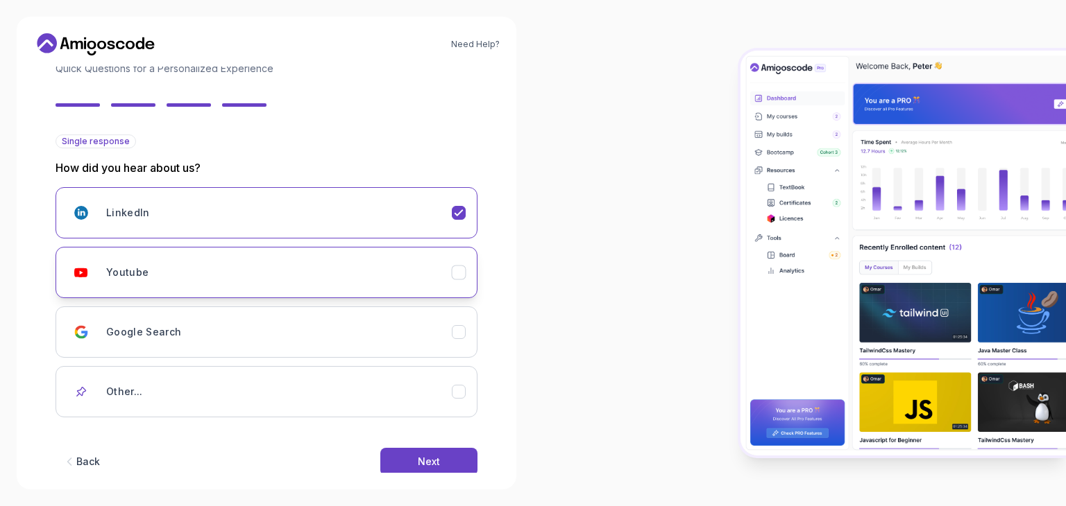
click at [218, 280] on div "Youtube" at bounding box center [279, 273] width 346 height 28
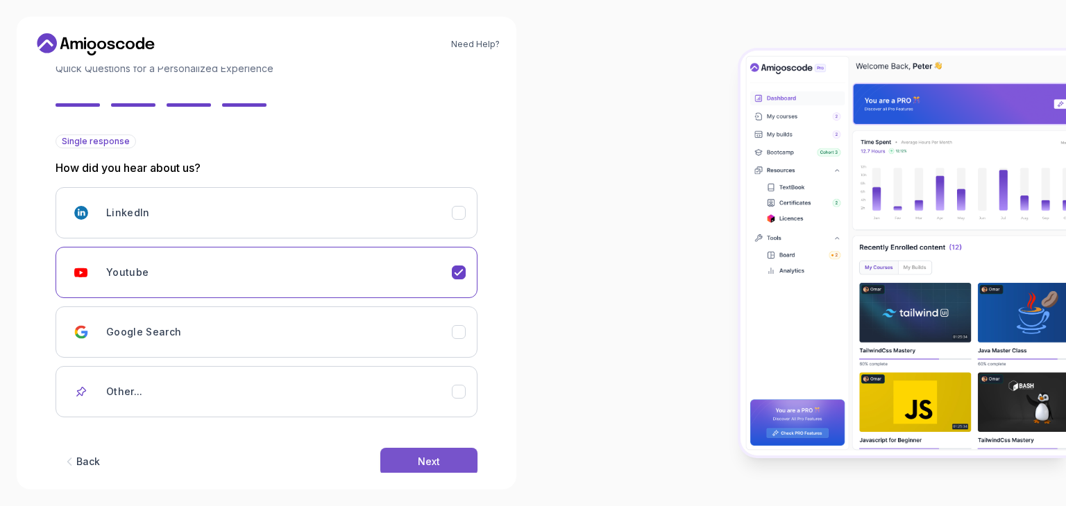
click at [411, 467] on button "Next" at bounding box center [428, 462] width 97 height 28
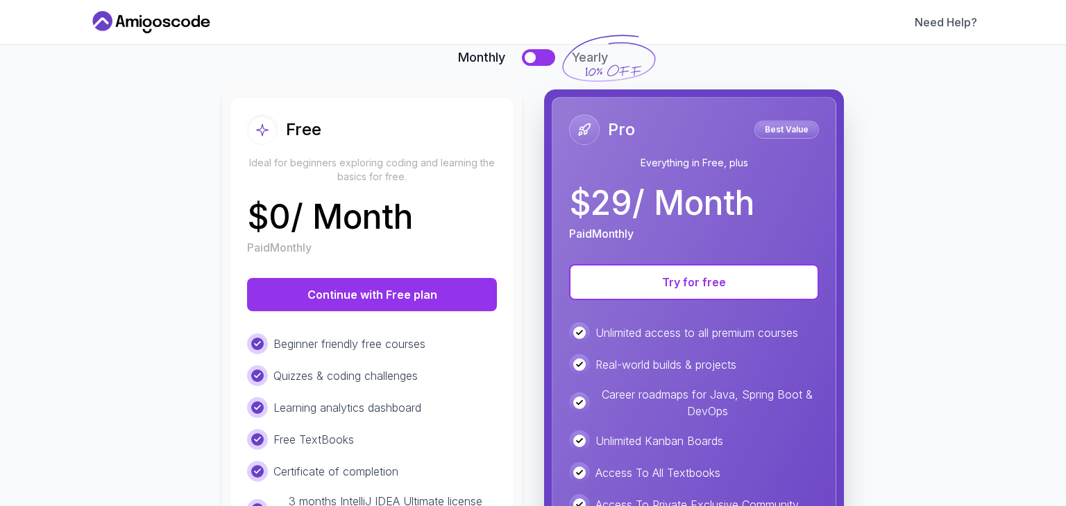
scroll to position [69, 0]
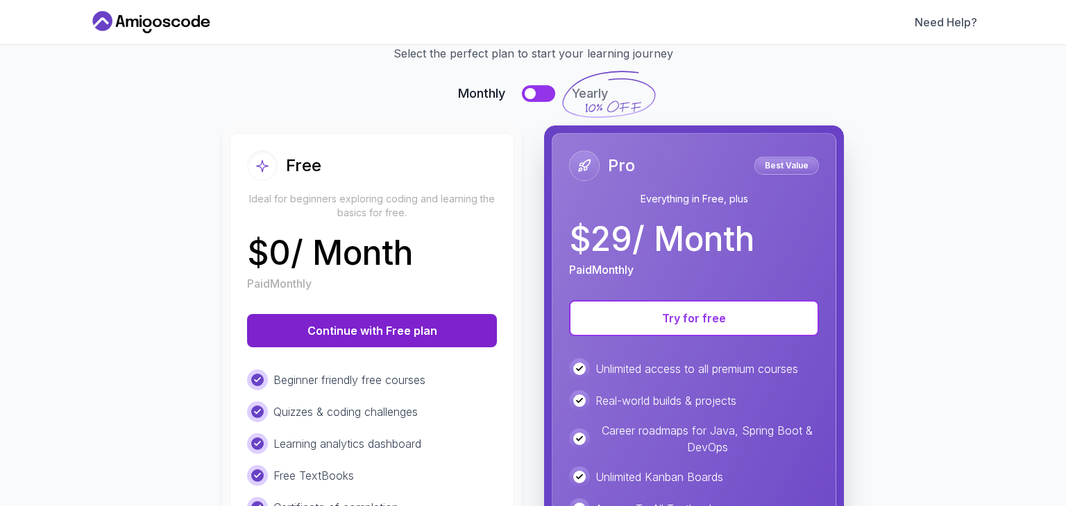
click at [364, 337] on button "Continue with Free plan" at bounding box center [372, 330] width 250 height 33
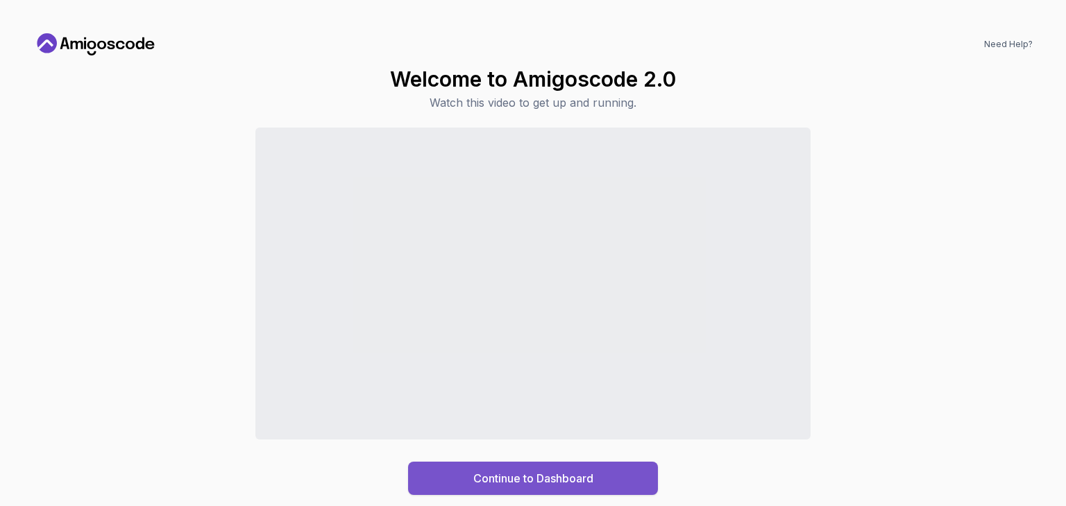
click at [555, 480] on div "Continue to Dashboard" at bounding box center [533, 478] width 120 height 17
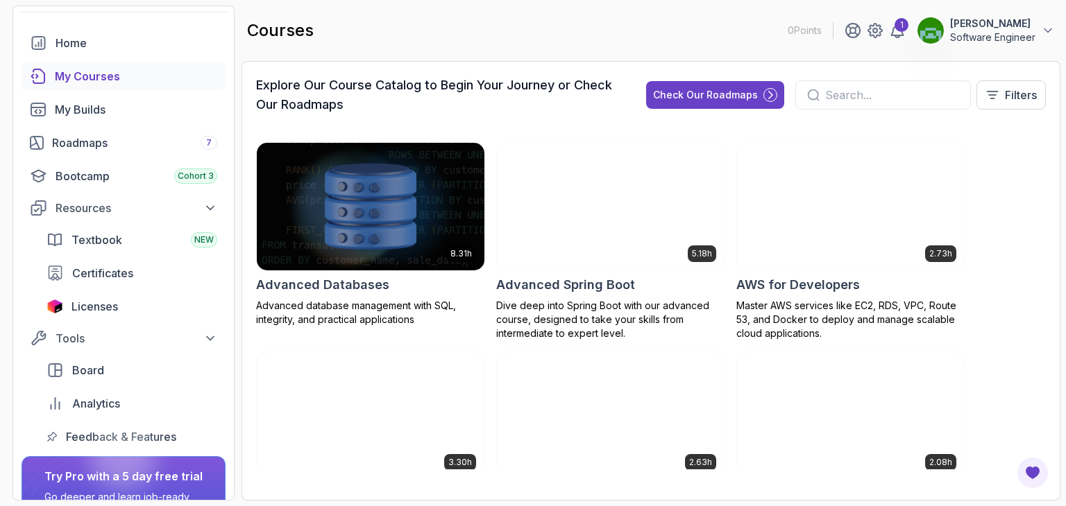
scroll to position [69, 0]
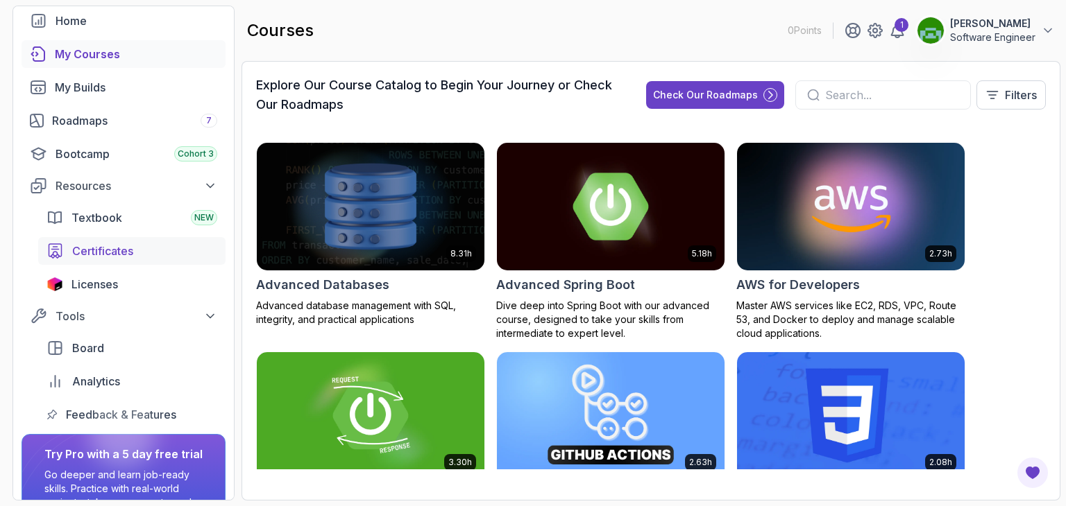
click at [126, 246] on span "Certificates" at bounding box center [102, 251] width 61 height 17
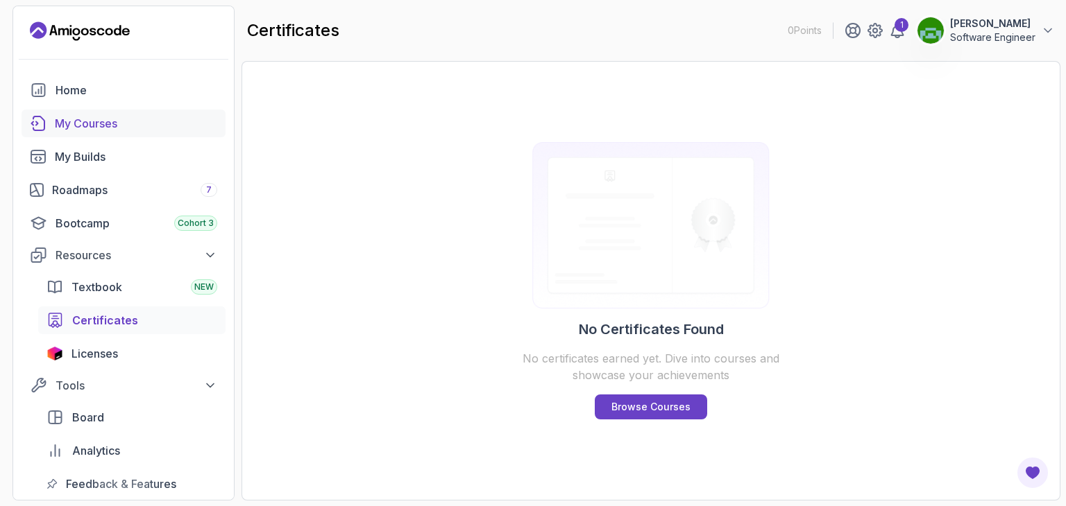
click at [103, 128] on div "My Courses" at bounding box center [136, 123] width 162 height 17
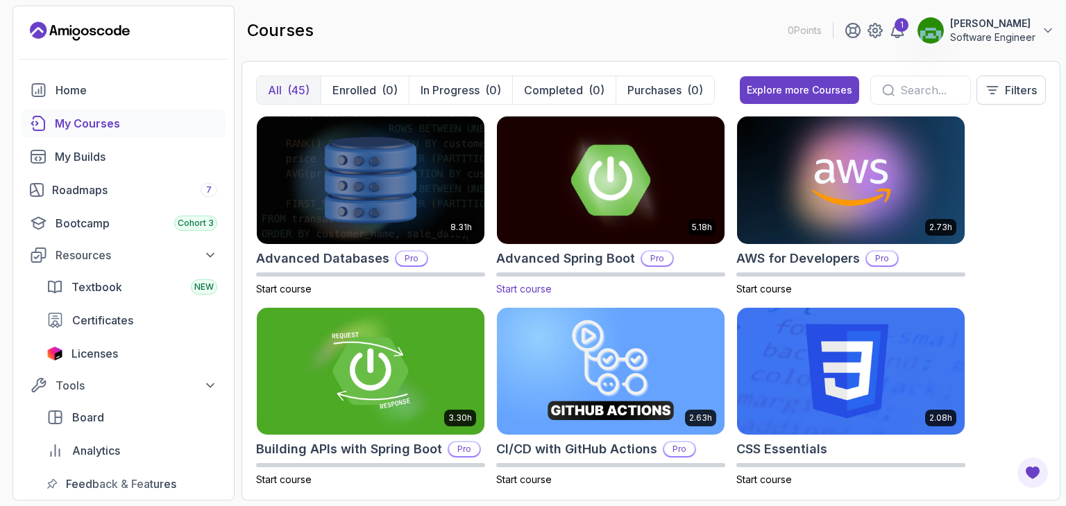
click at [602, 223] on img at bounding box center [610, 180] width 239 height 134
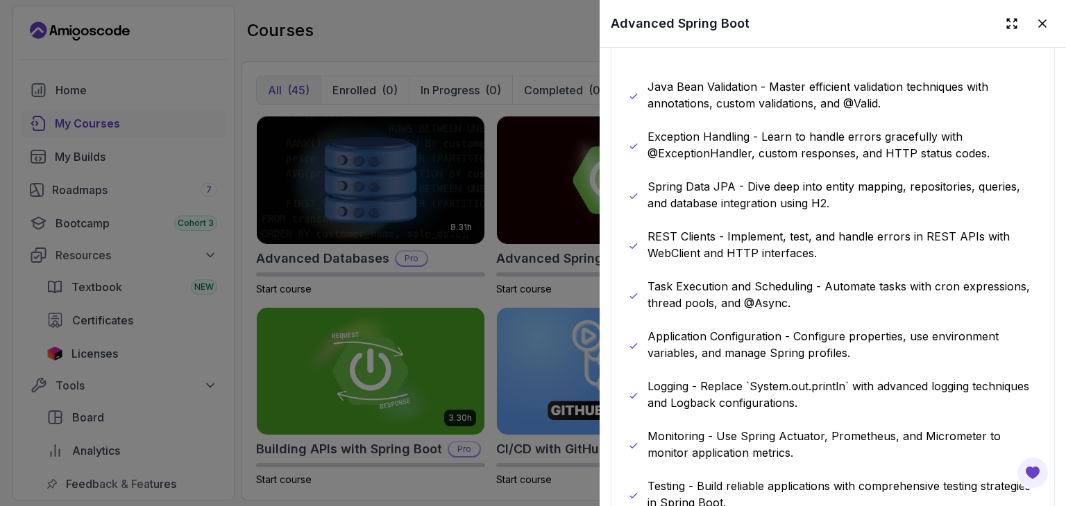
scroll to position [1318, 0]
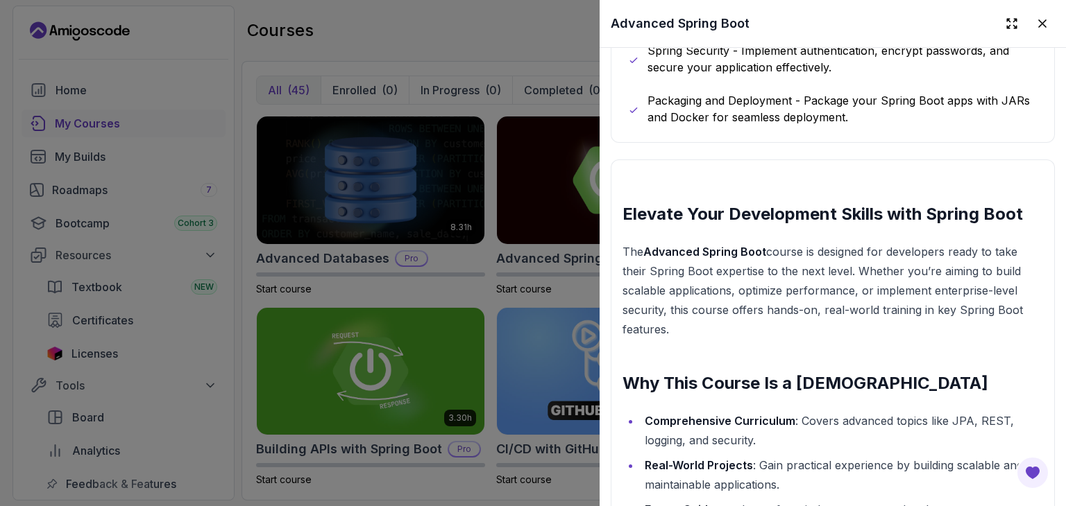
click at [477, 34] on div at bounding box center [533, 253] width 1066 height 506
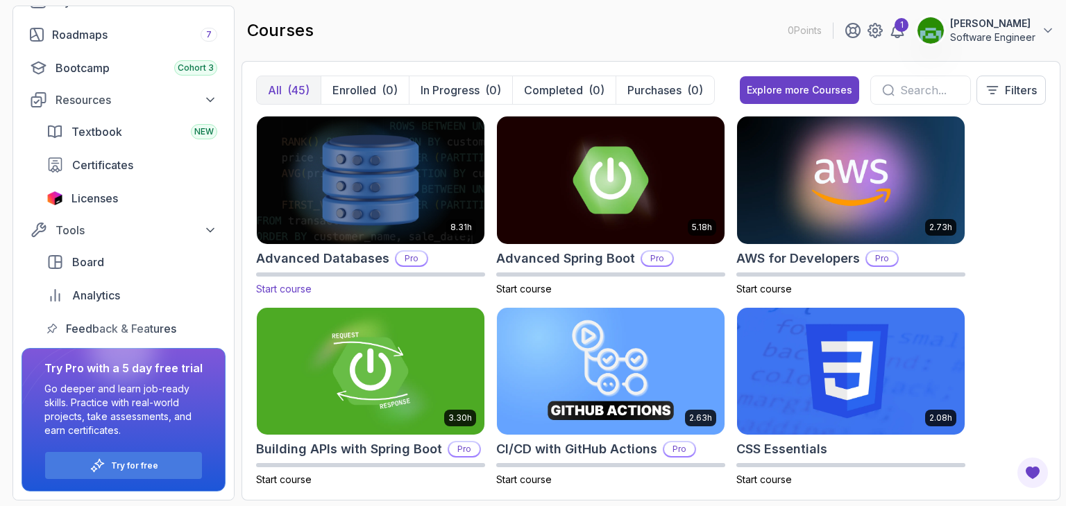
scroll to position [0, 0]
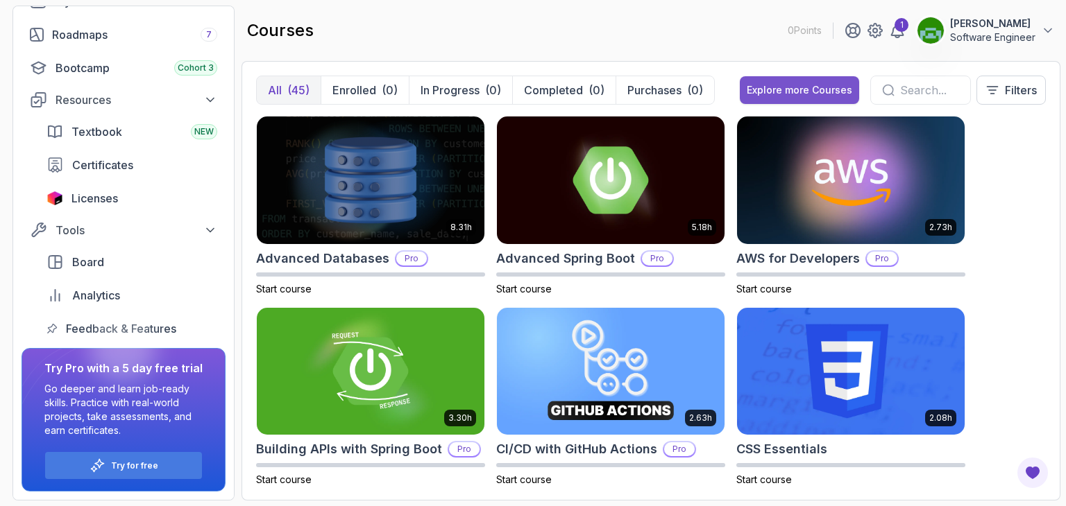
click at [797, 84] on div "Explore more Courses" at bounding box center [799, 90] width 105 height 14
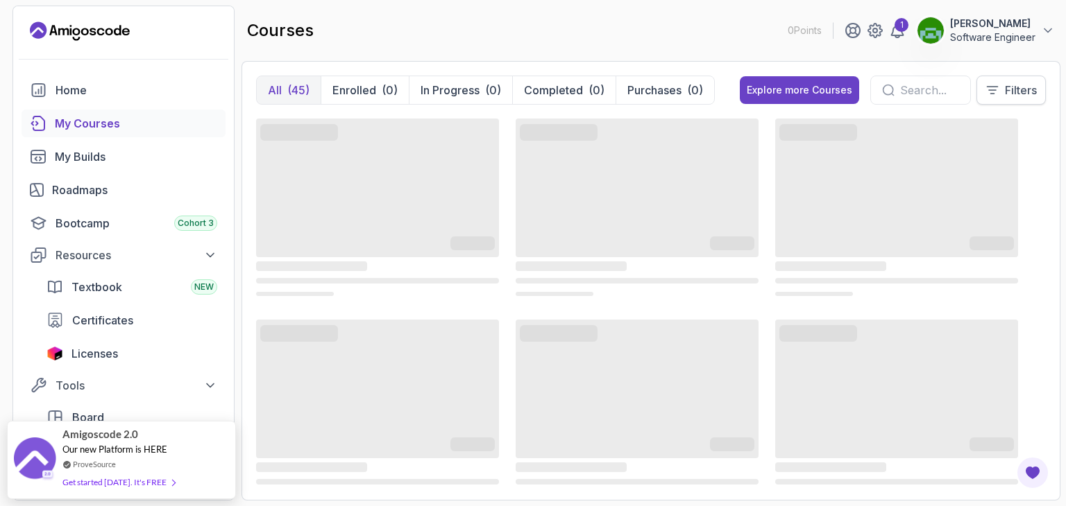
click at [1008, 101] on button "Filters" at bounding box center [1010, 90] width 69 height 29
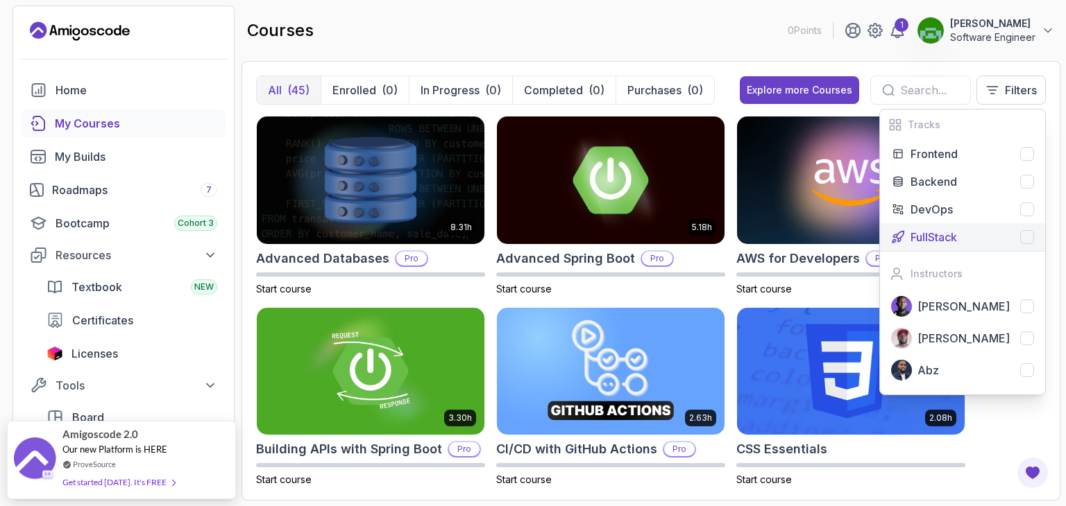
click at [939, 232] on p "FullStack" at bounding box center [933, 237] width 46 height 17
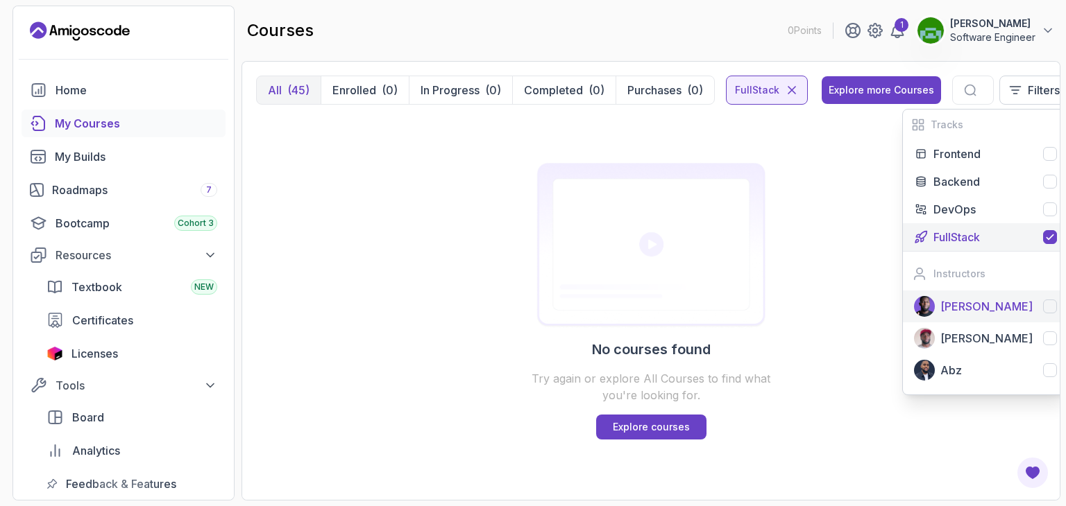
click at [947, 306] on p "[PERSON_NAME]" at bounding box center [986, 306] width 92 height 17
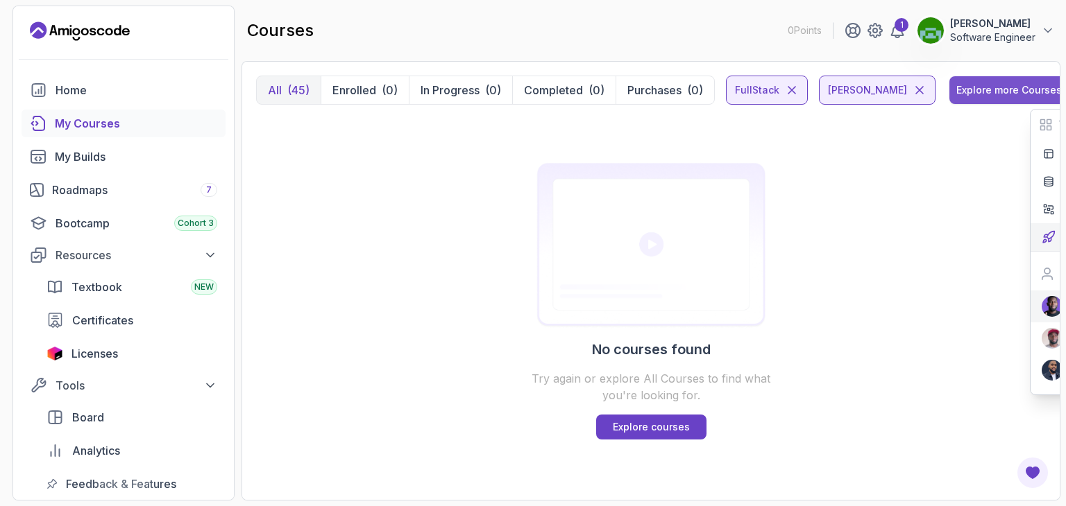
click at [989, 83] on div "Explore more Courses" at bounding box center [1008, 90] width 105 height 14
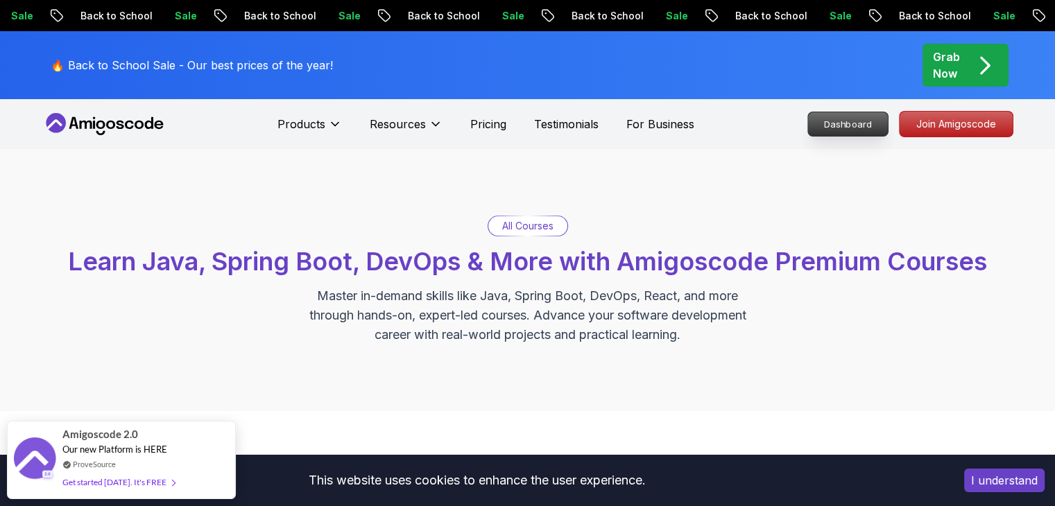
click at [831, 125] on p "Dashboard" at bounding box center [848, 124] width 80 height 24
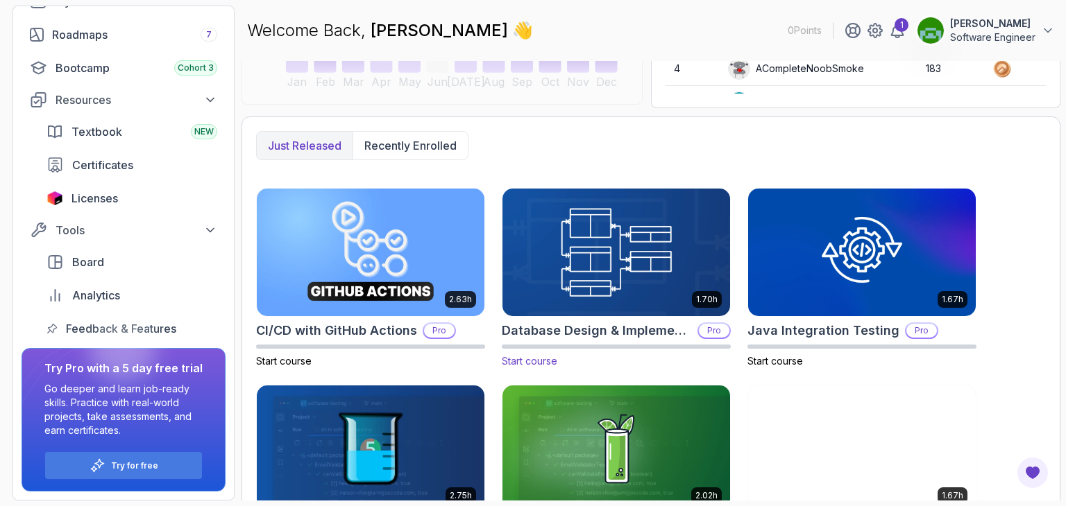
scroll to position [278, 0]
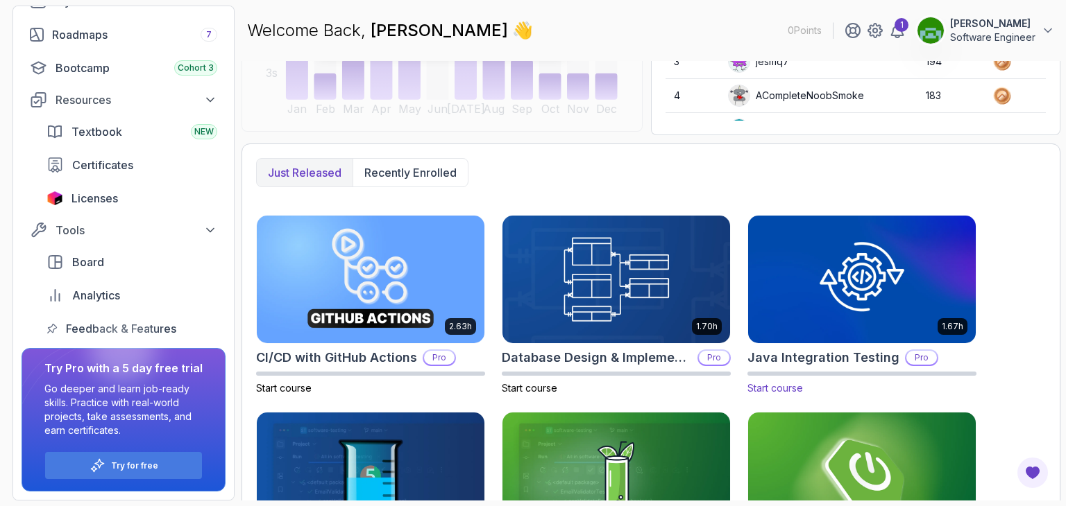
click at [826, 312] on img at bounding box center [861, 279] width 239 height 134
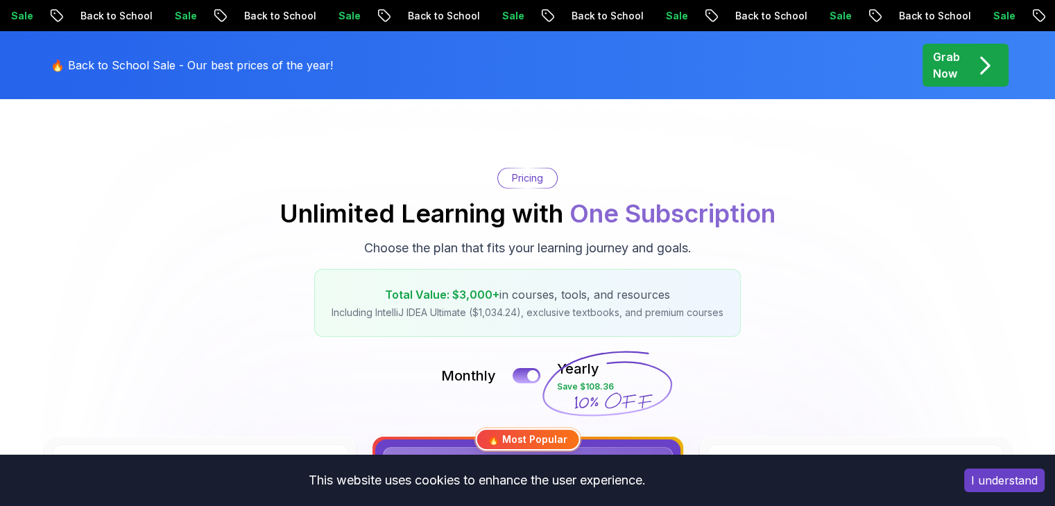
scroll to position [241, 0]
